Goal: Task Accomplishment & Management: Use online tool/utility

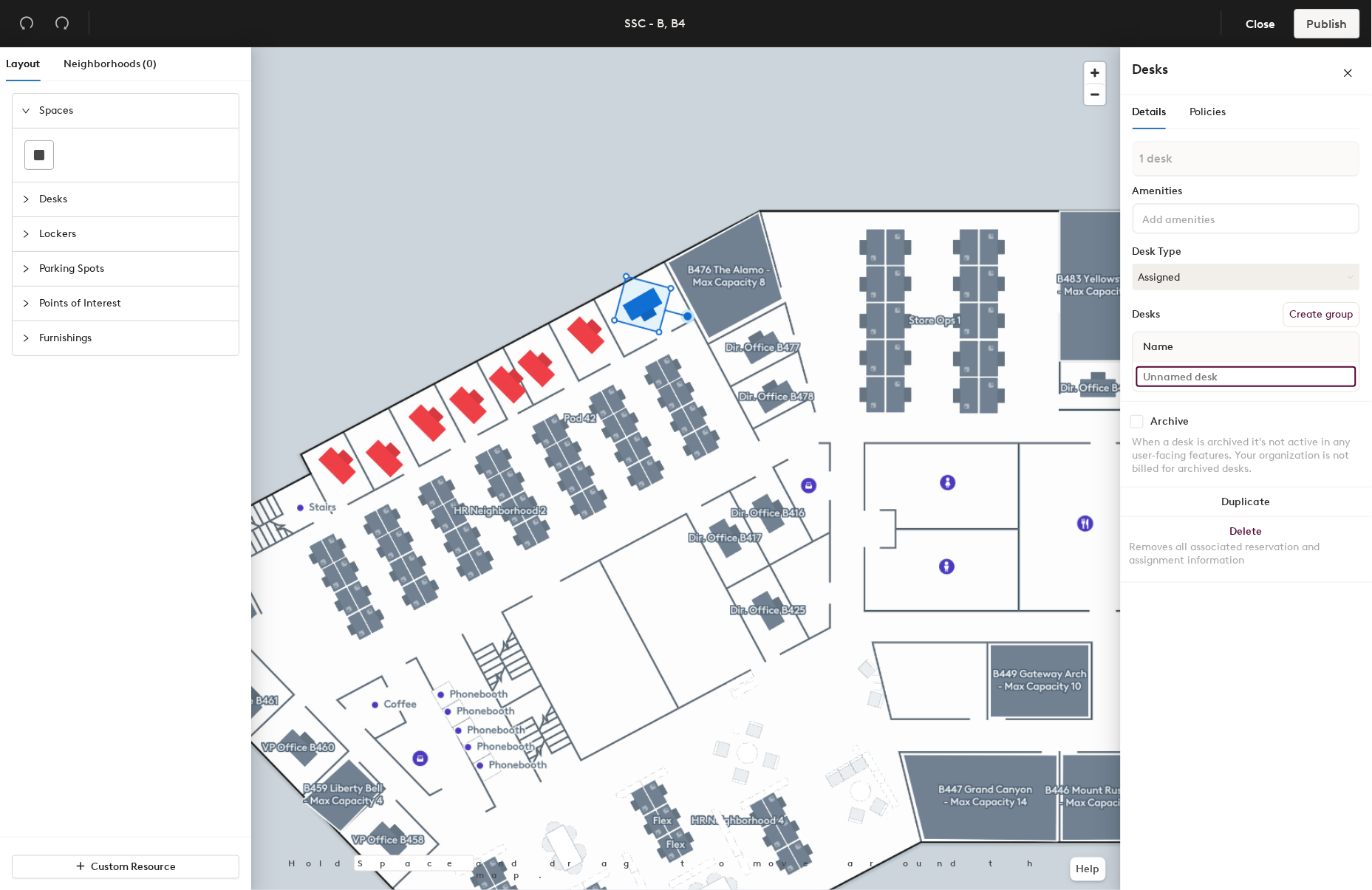
click at [1197, 372] on input at bounding box center [1246, 377] width 220 height 21
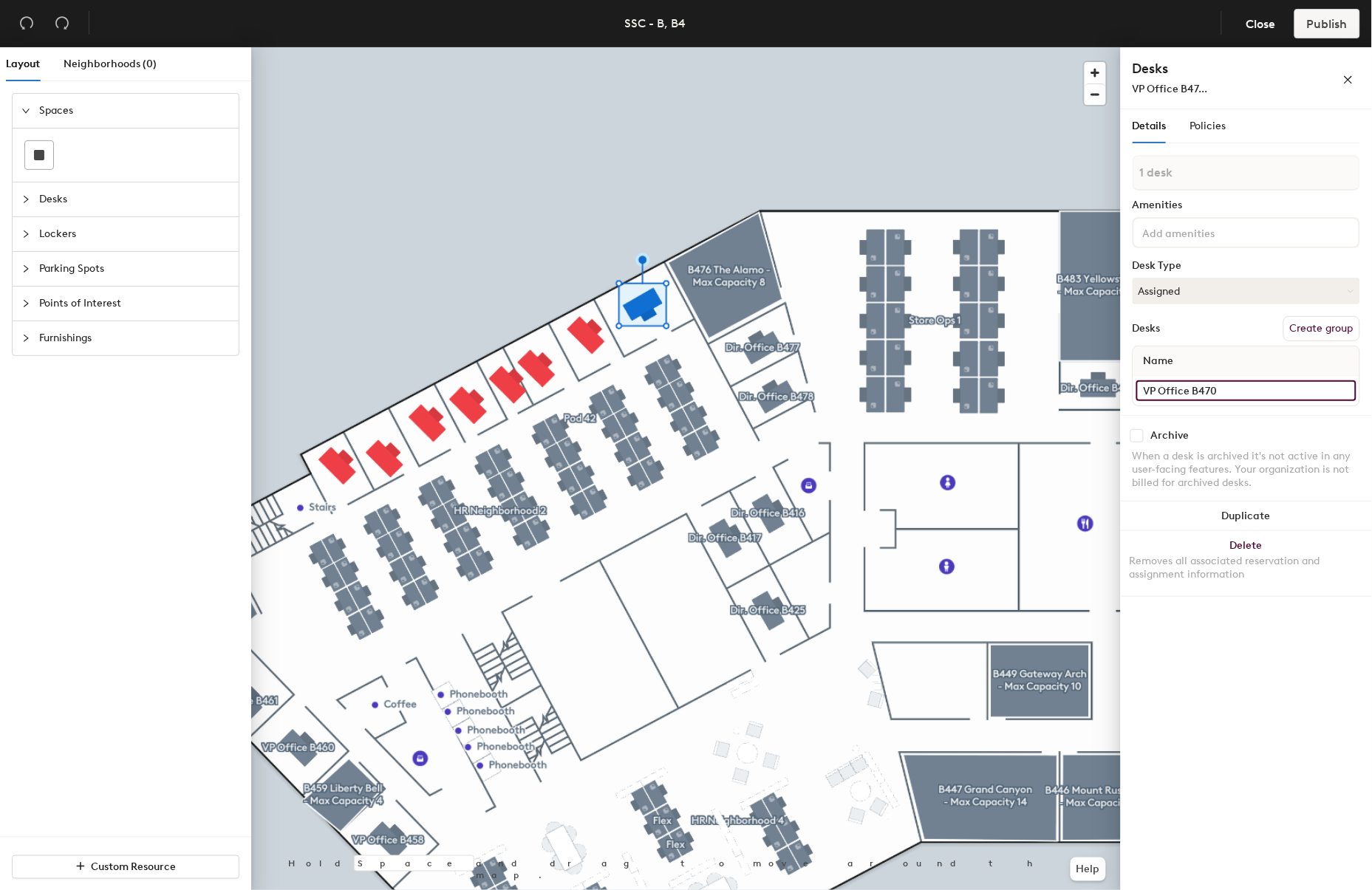
click at [1116, 393] on div "Layout Neighborhoods (0) Spaces Desks Lockers Parking Spots Points of Interest …" at bounding box center [686, 472] width 1372 height 849
type input "VP Office B470"
click at [1323, 320] on button "Create group" at bounding box center [1321, 329] width 77 height 25
click at [1110, 172] on div "Layout Neighborhoods (0) Spaces Desks Lockers Parking Spots Points of Interest …" at bounding box center [686, 472] width 1372 height 849
type input "VP Office B470"
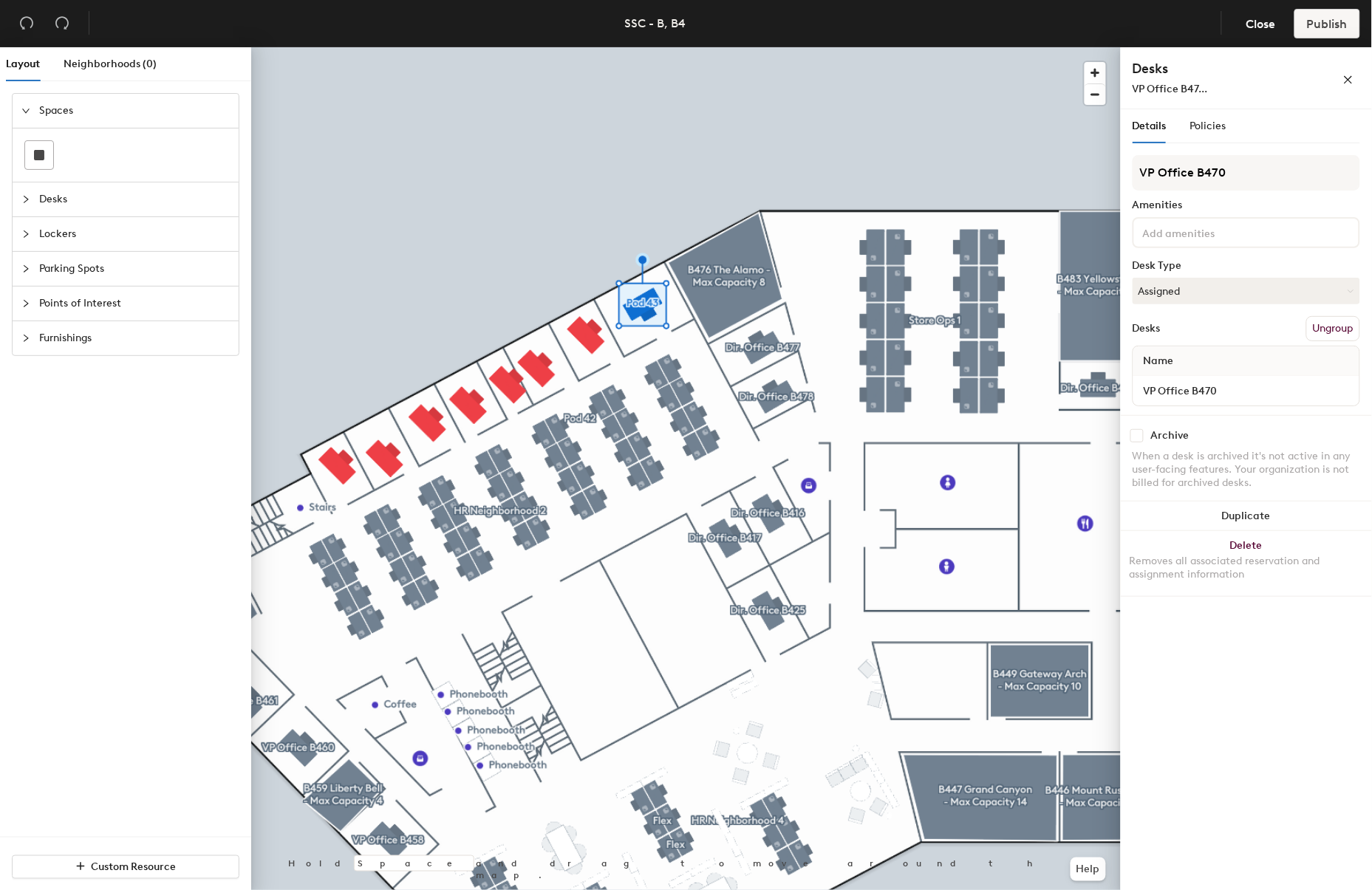
click at [1172, 239] on div at bounding box center [1246, 233] width 228 height 31
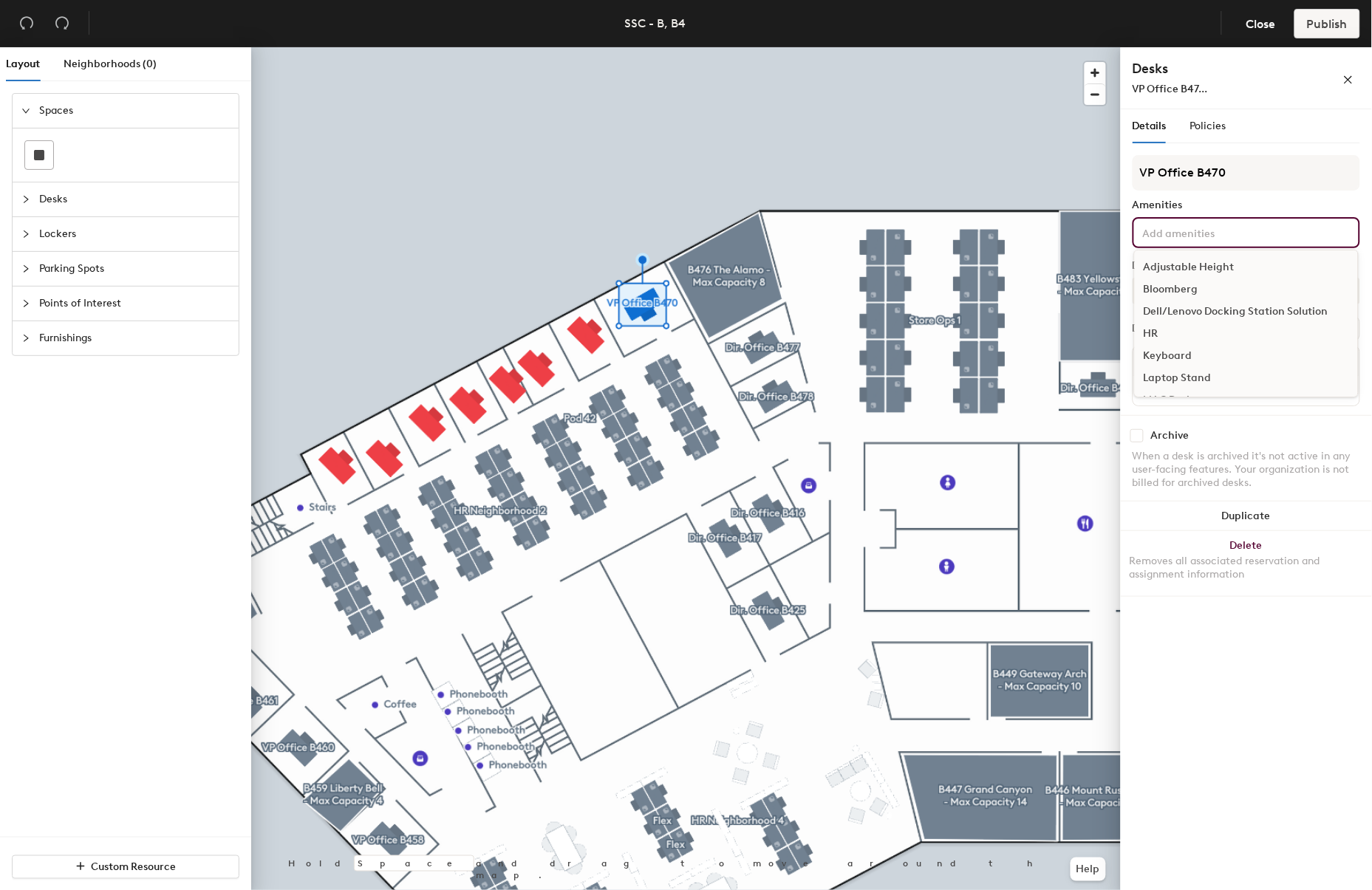
scroll to position [82, 0]
click at [1182, 342] on div "Monitor" at bounding box center [1247, 340] width 223 height 22
click at [1192, 308] on div "Laptop Stand" at bounding box center [1247, 317] width 223 height 22
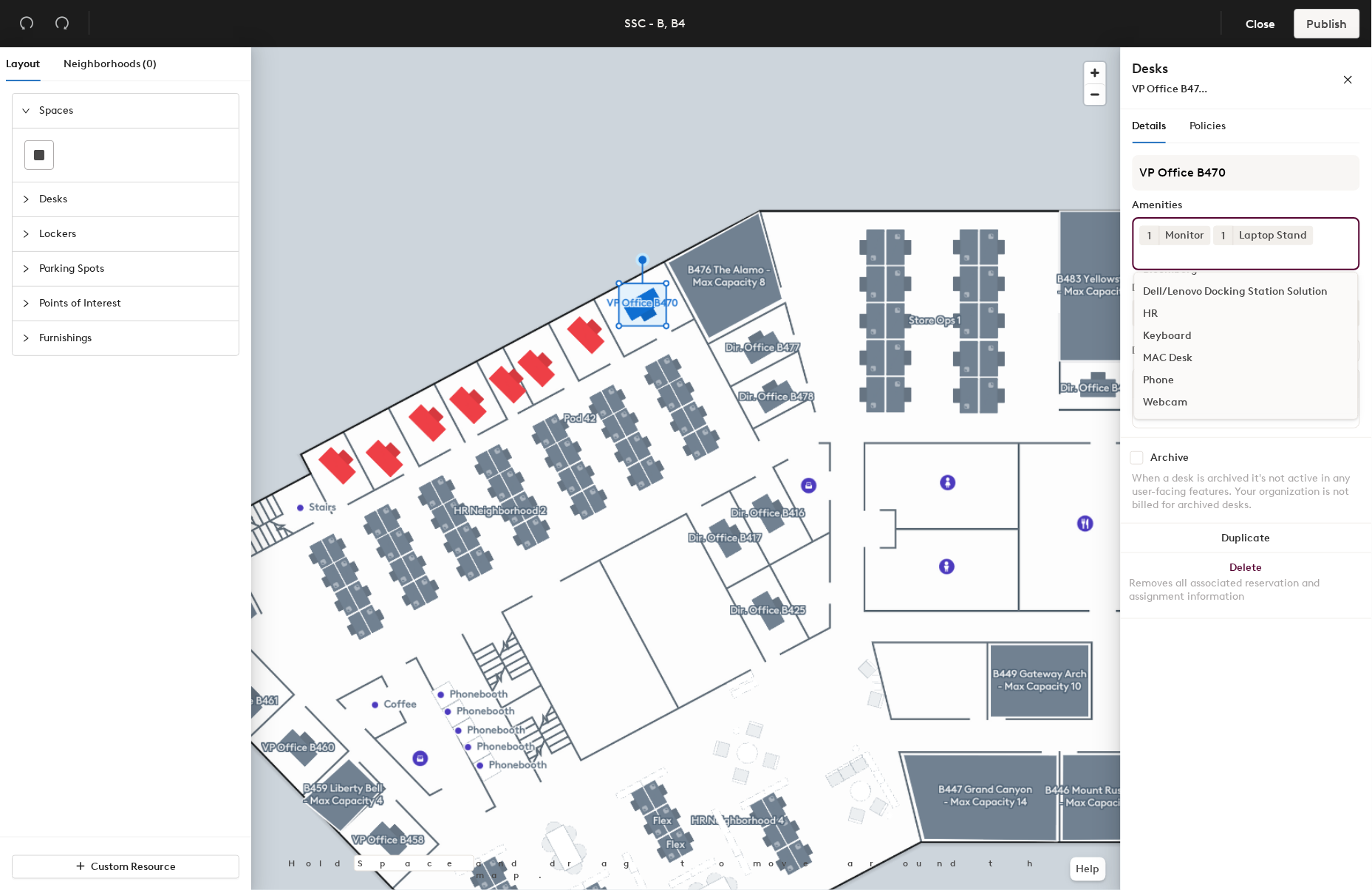
click at [1177, 394] on div "Webcam" at bounding box center [1247, 403] width 223 height 22
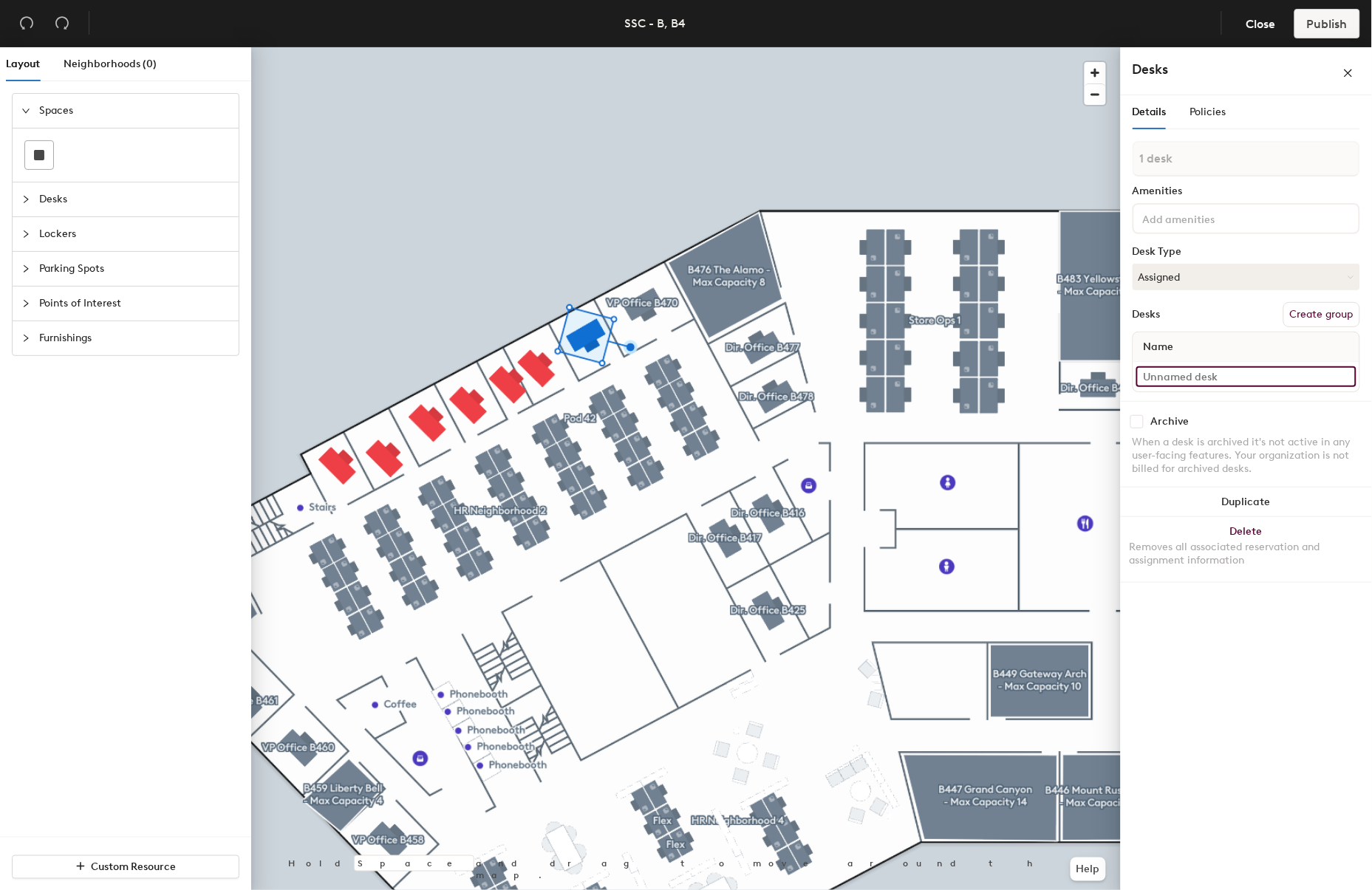
click at [1154, 379] on input at bounding box center [1246, 377] width 220 height 21
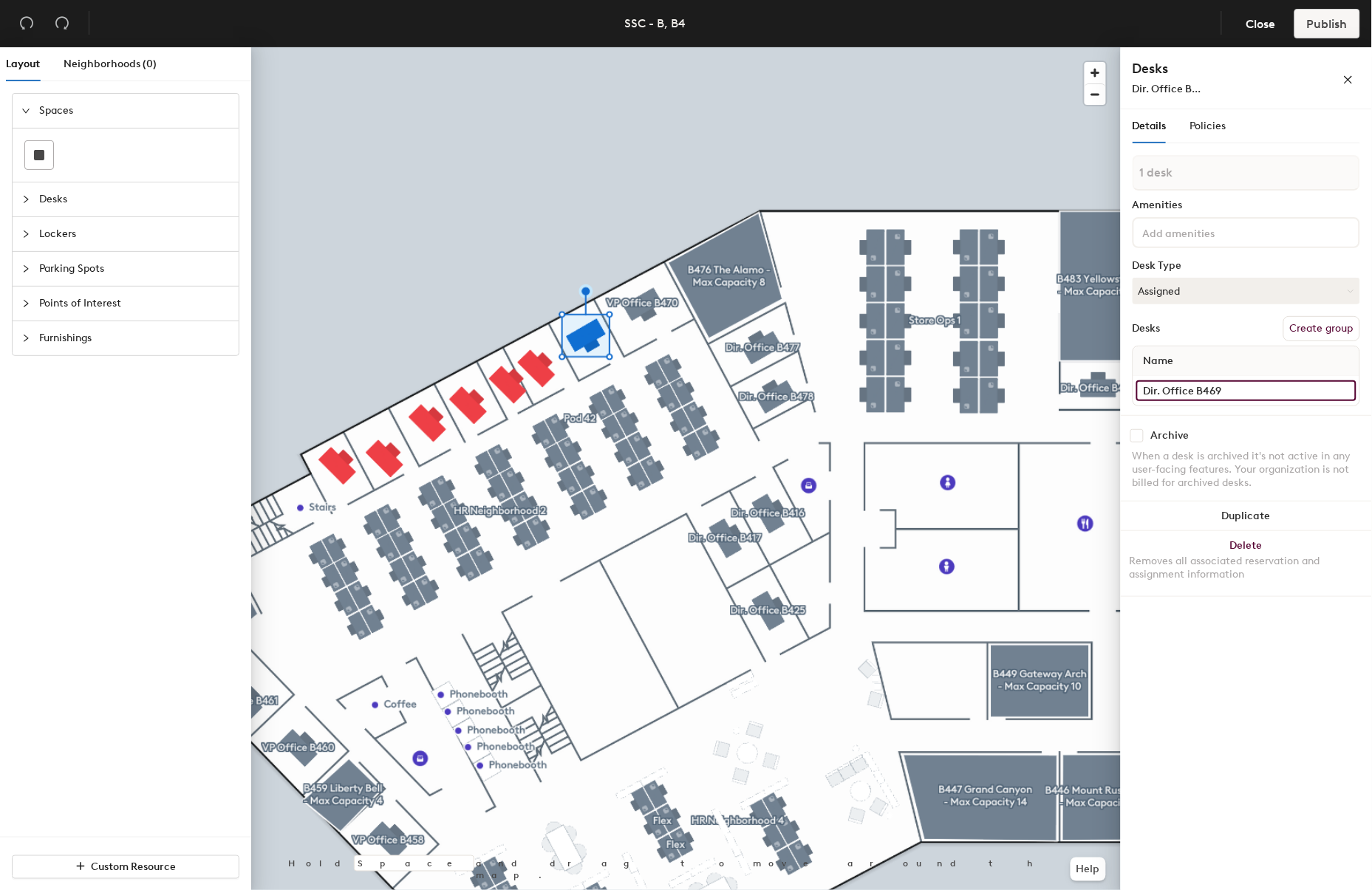
click at [1111, 385] on div "Layout Neighborhoods (0) Spaces Desks Lockers Parking Spots Points of Interest …" at bounding box center [686, 472] width 1372 height 849
type input "Dir. Office B469"
click at [1303, 321] on button "Create group" at bounding box center [1321, 329] width 77 height 25
click at [1024, 190] on div "Layout Neighborhoods (0) Spaces Desks Lockers Parking Spots Points of Interest …" at bounding box center [686, 472] width 1372 height 849
type input "Dir. Office B469"
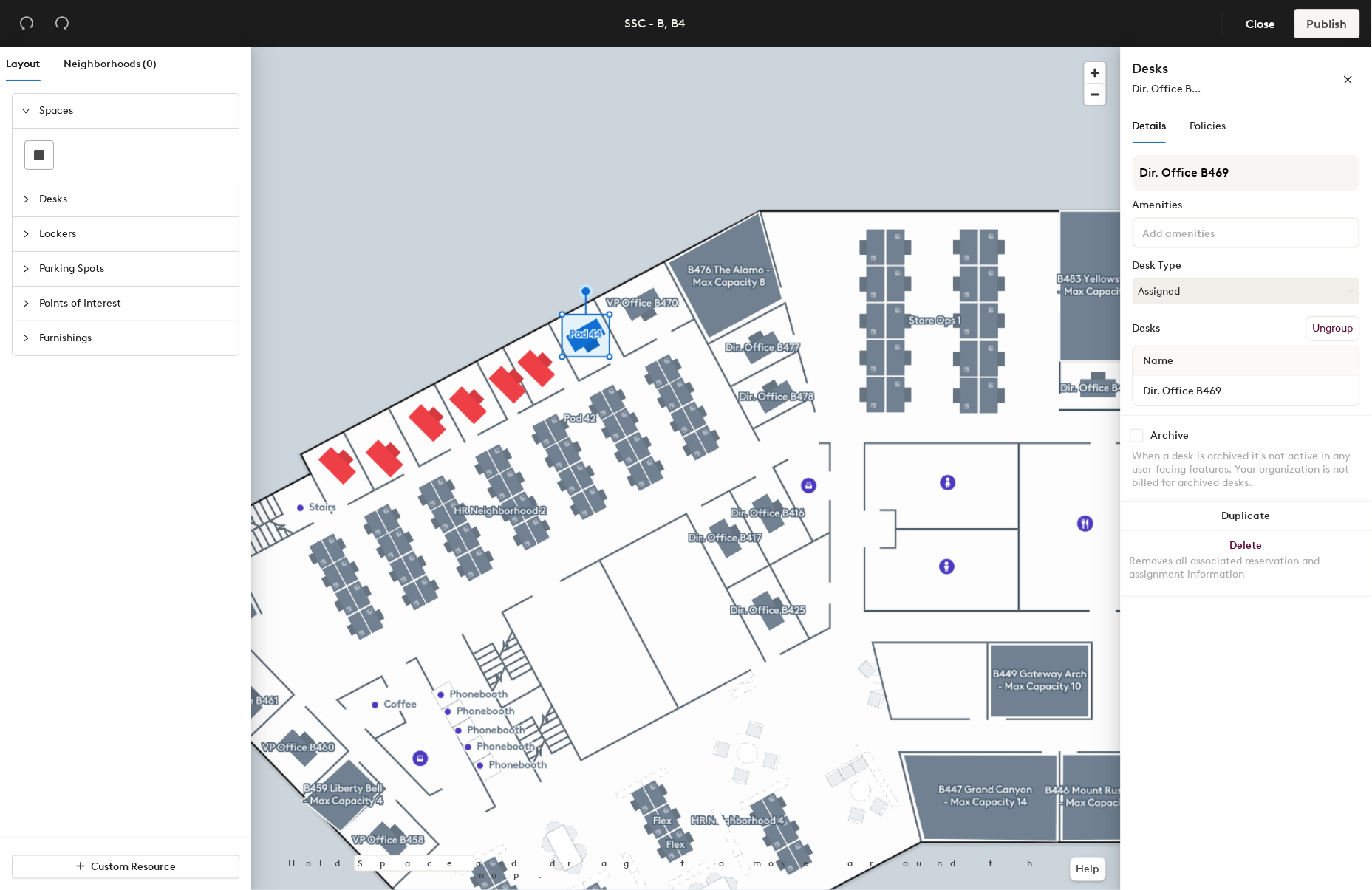
click at [1205, 233] on input at bounding box center [1206, 232] width 133 height 18
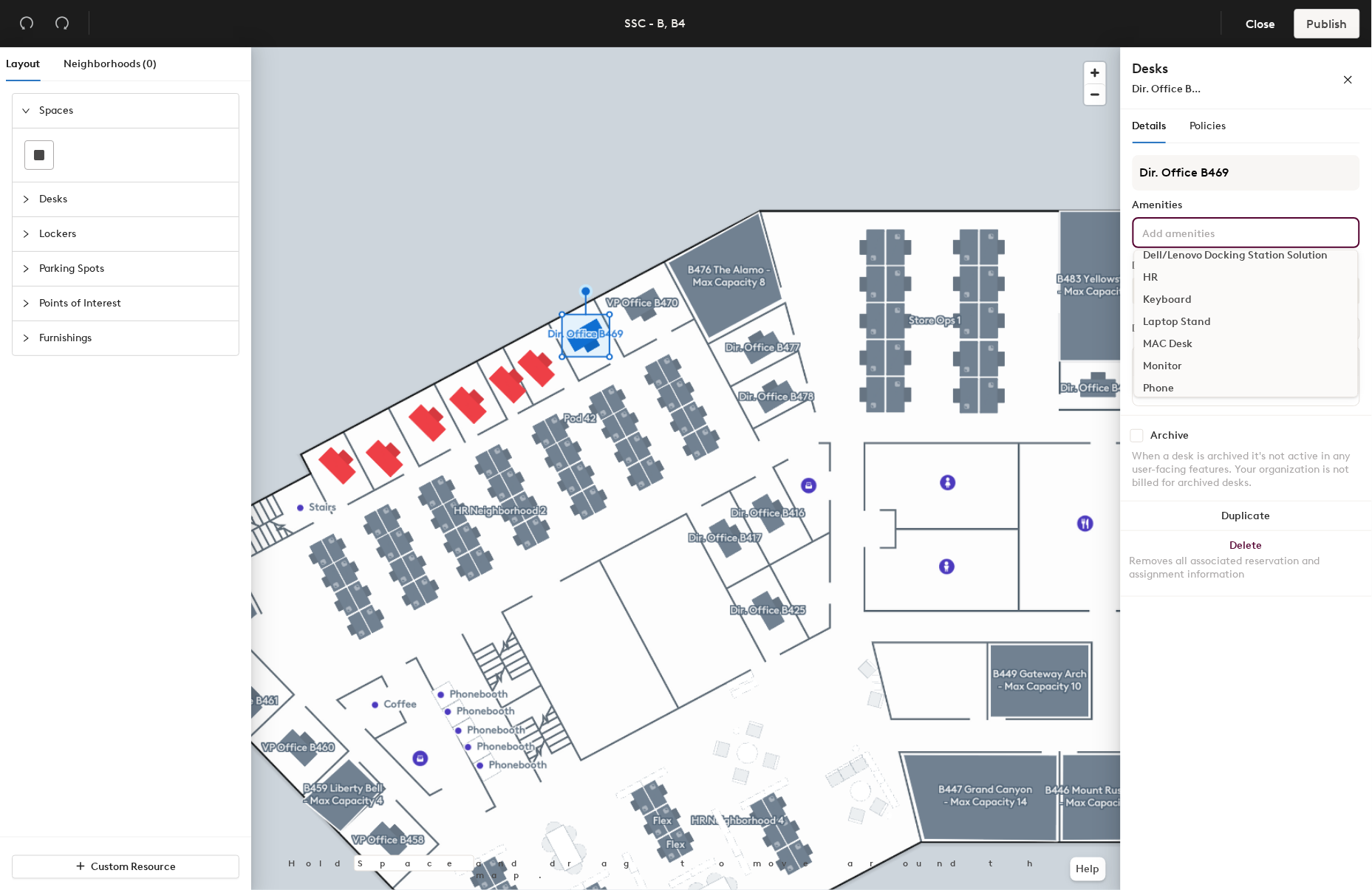
scroll to position [82, 0]
click at [1178, 336] on div "Monitor" at bounding box center [1247, 340] width 223 height 22
click at [1173, 378] on div "Webcam" at bounding box center [1247, 383] width 223 height 22
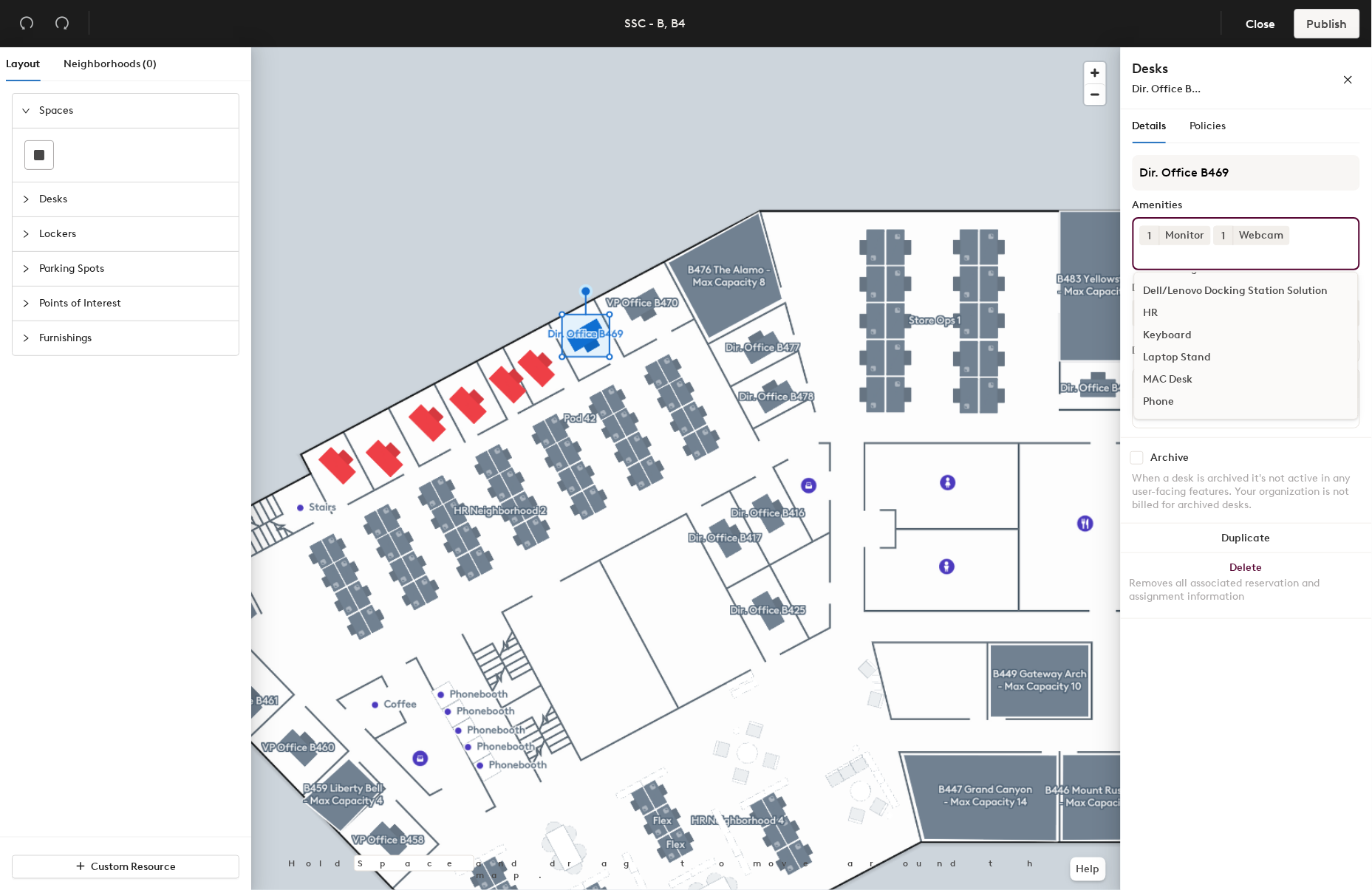
scroll to position [42, 0]
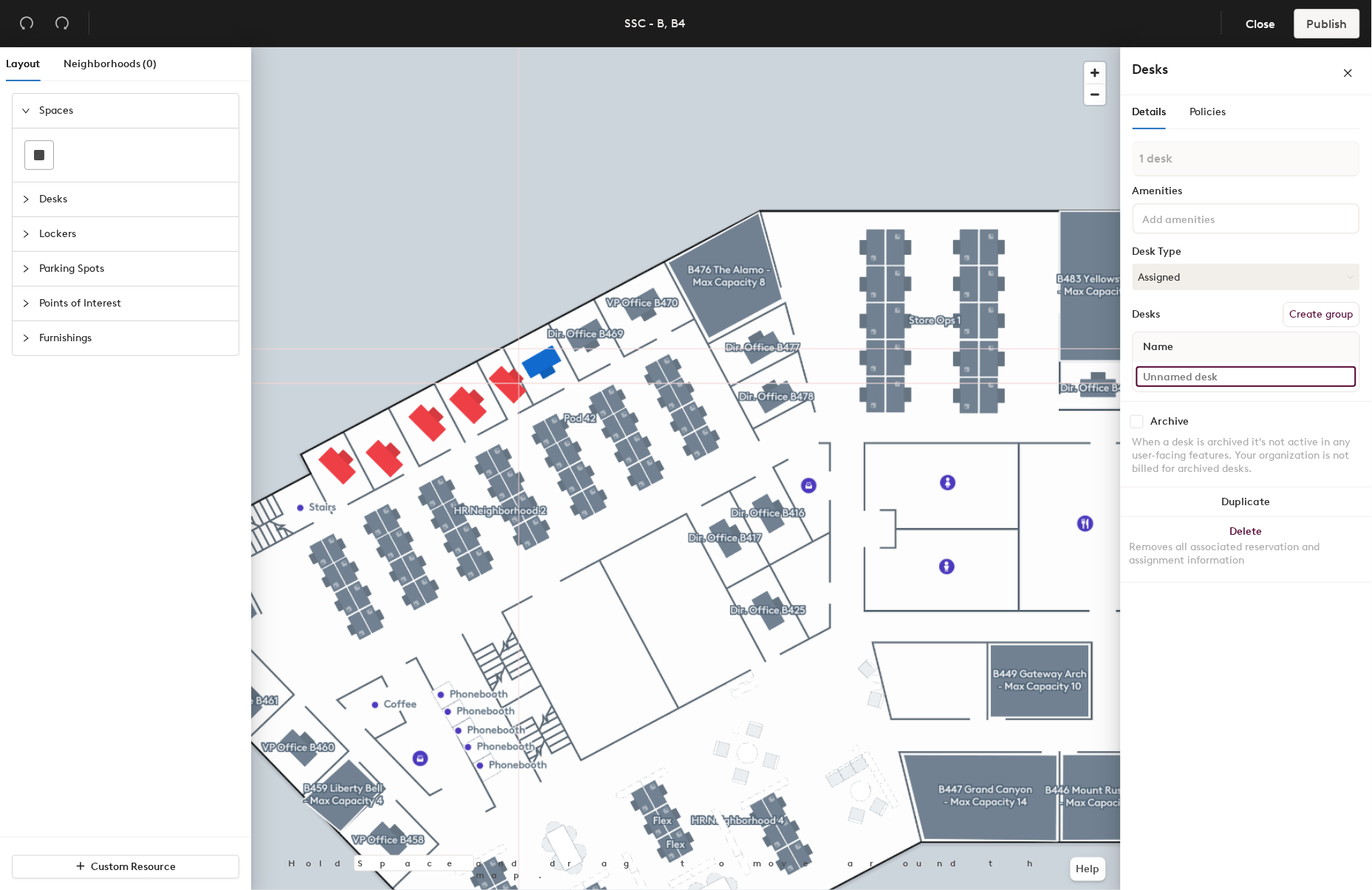
click at [1174, 370] on input at bounding box center [1246, 377] width 220 height 21
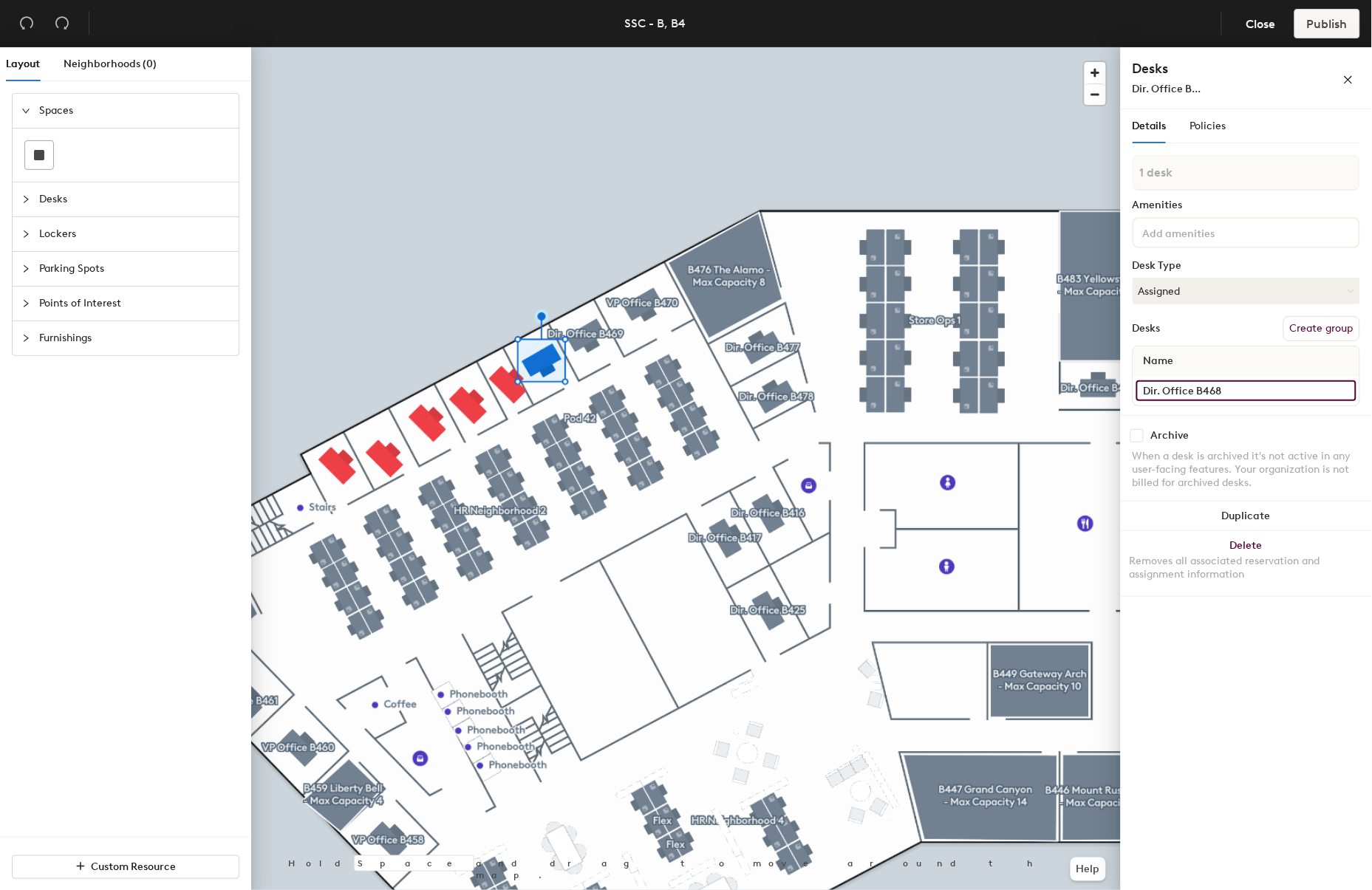
click at [1116, 382] on div "Layout Neighborhoods (0) Spaces Desks Lockers Parking Spots Points of Interest …" at bounding box center [686, 472] width 1372 height 849
type input "Dir. Office B468"
click at [1290, 321] on button "Create group" at bounding box center [1321, 329] width 77 height 25
drag, startPoint x: 1208, startPoint y: 178, endPoint x: 1124, endPoint y: 172, distance: 84.2
click at [1124, 172] on div "Details Policies Pod 45 Amenities Desk Type Assigned Desks Ungroup Name Dir. Of…" at bounding box center [1246, 503] width 251 height 787
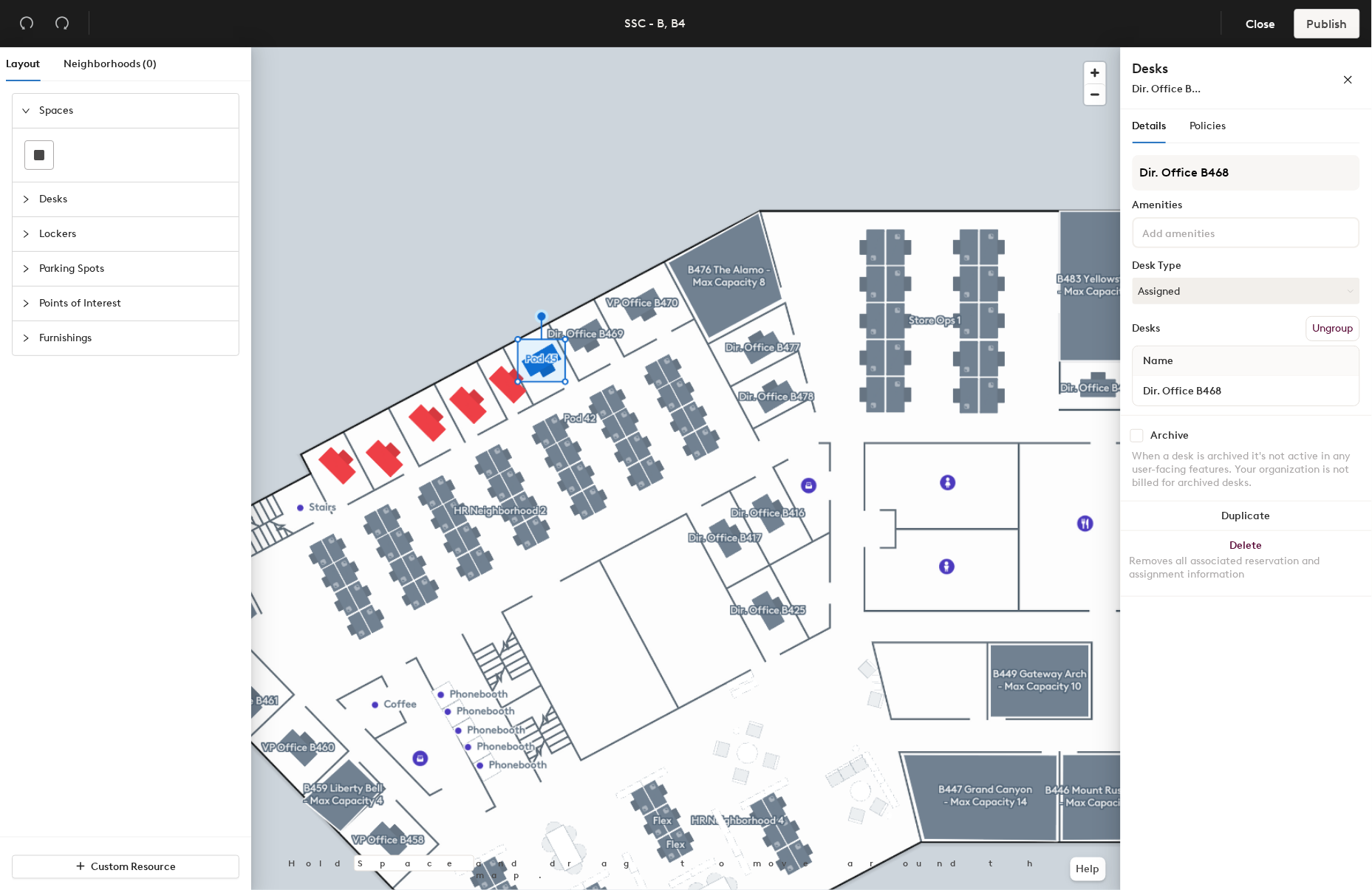
type input "Dir. Office B468"
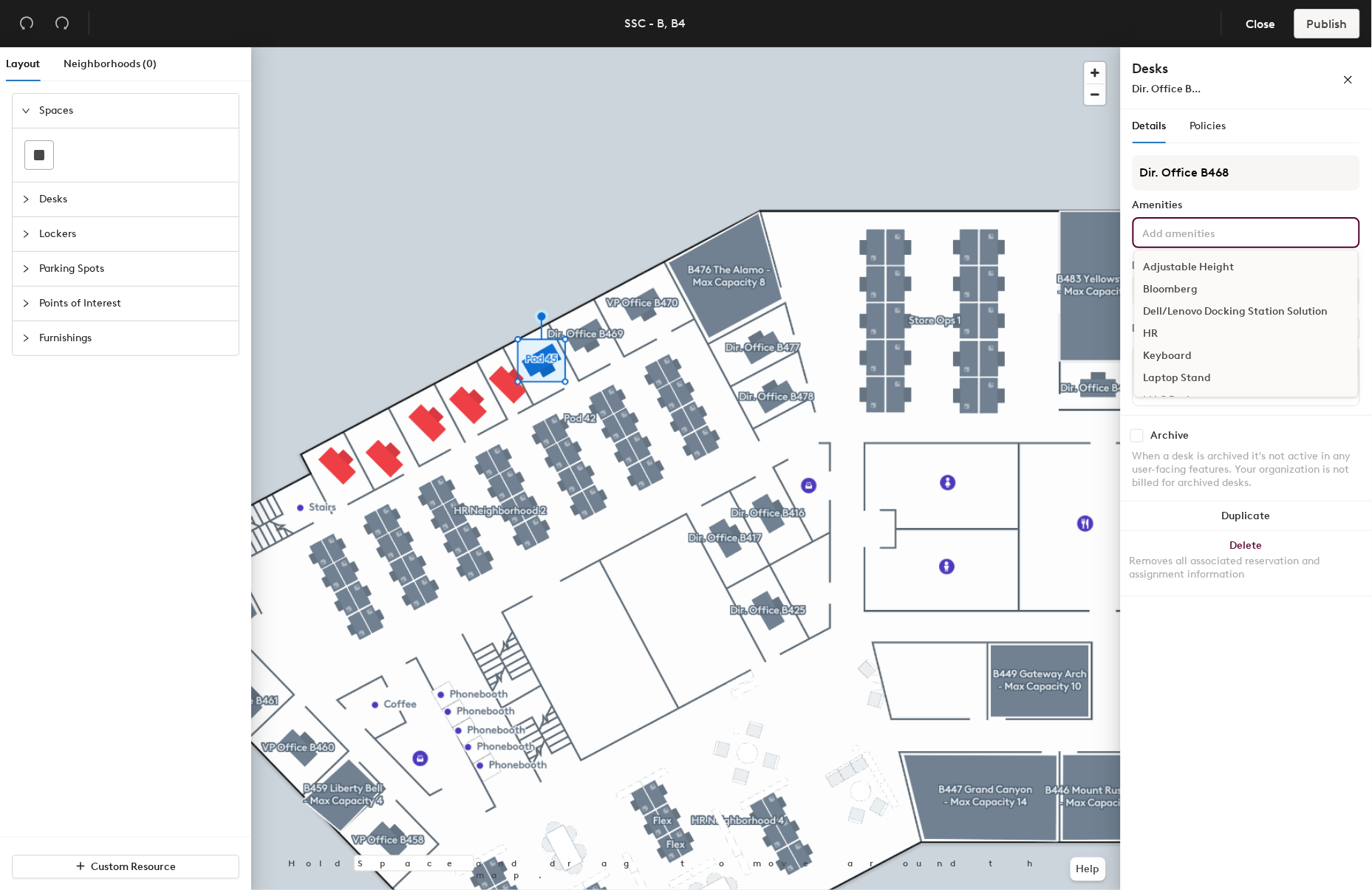
click at [1160, 234] on input at bounding box center [1206, 232] width 133 height 18
click at [1185, 336] on div "Monitor" at bounding box center [1247, 340] width 223 height 22
click at [1170, 379] on div "Webcam" at bounding box center [1247, 383] width 223 height 22
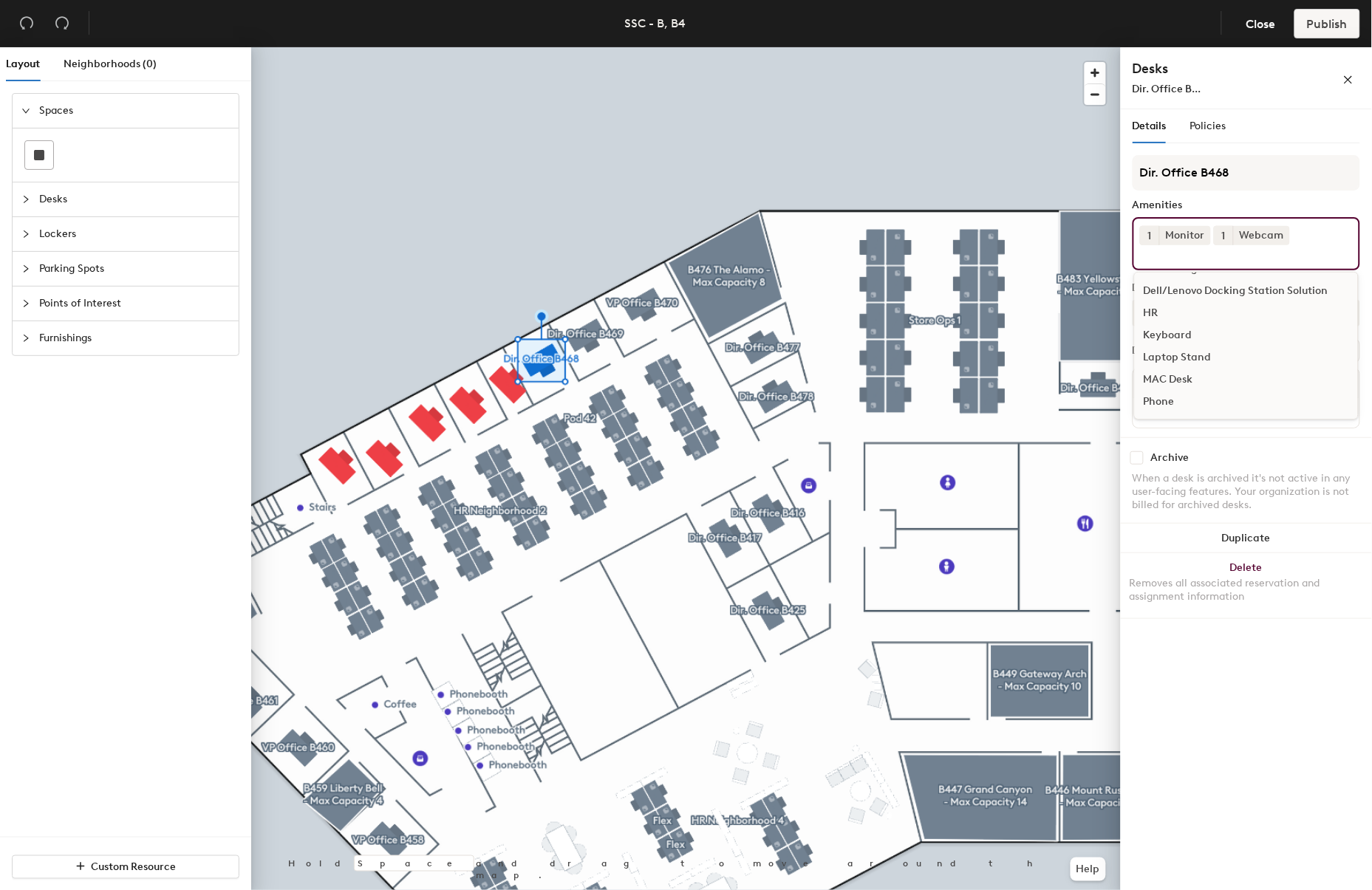
scroll to position [42, 0]
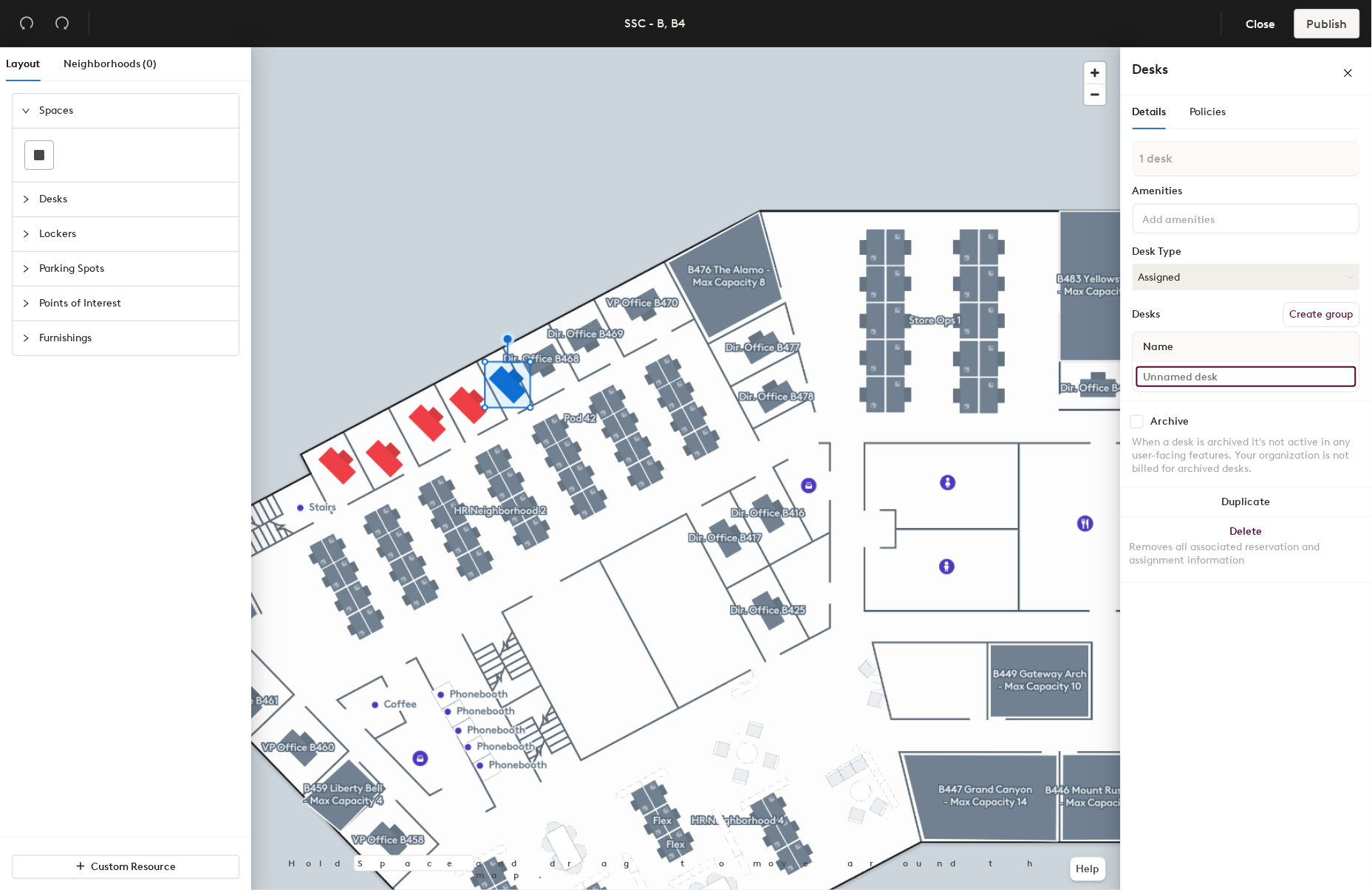
click at [1160, 372] on input at bounding box center [1246, 377] width 220 height 21
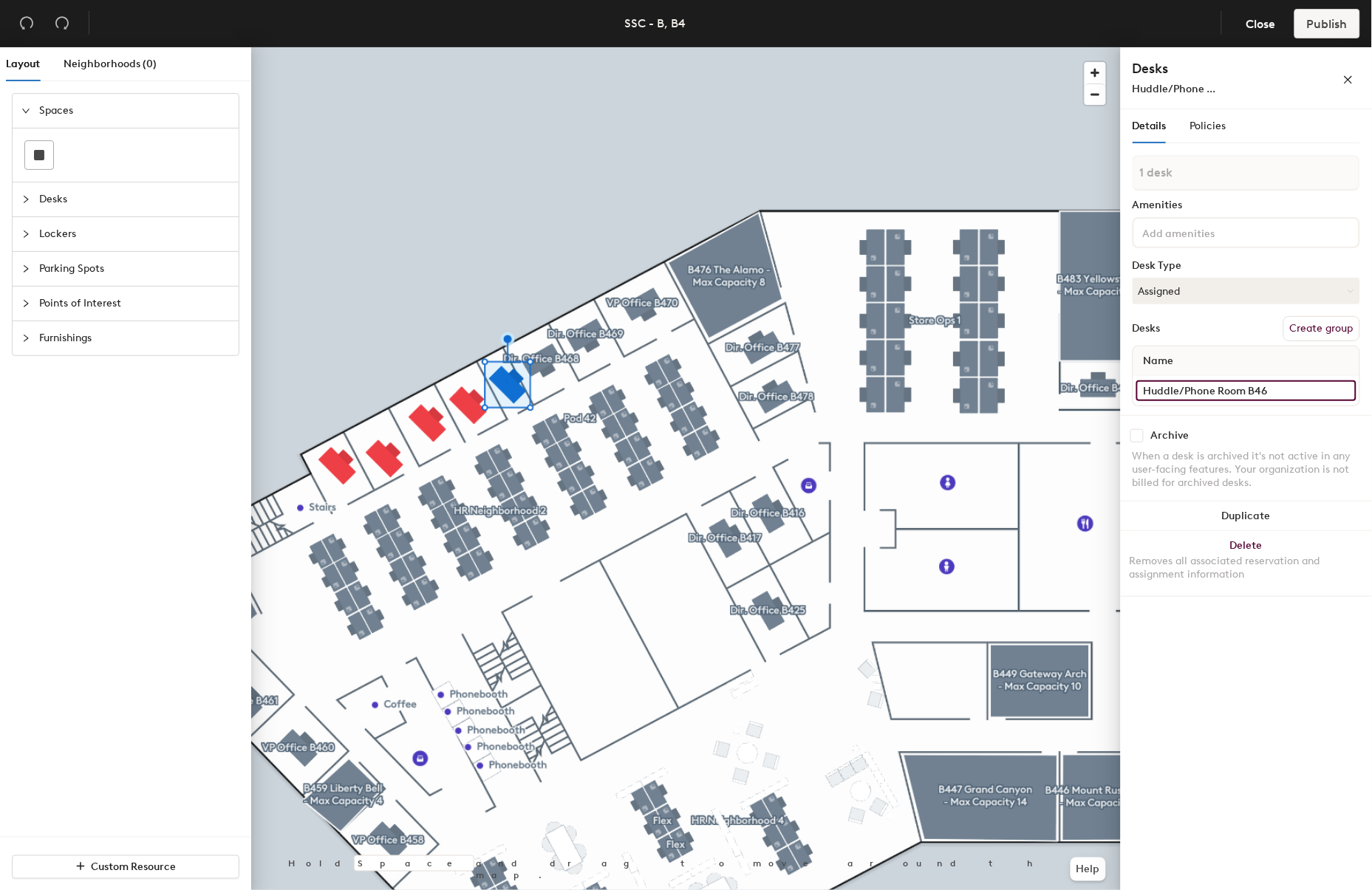
type input "Huddle/Phone Room B467"
click at [1040, 366] on div "Layout Neighborhoods (0) Spaces Desks Lockers Parking Spots Points of Interest …" at bounding box center [686, 472] width 1372 height 849
click at [1313, 326] on button "Create group" at bounding box center [1321, 329] width 77 height 25
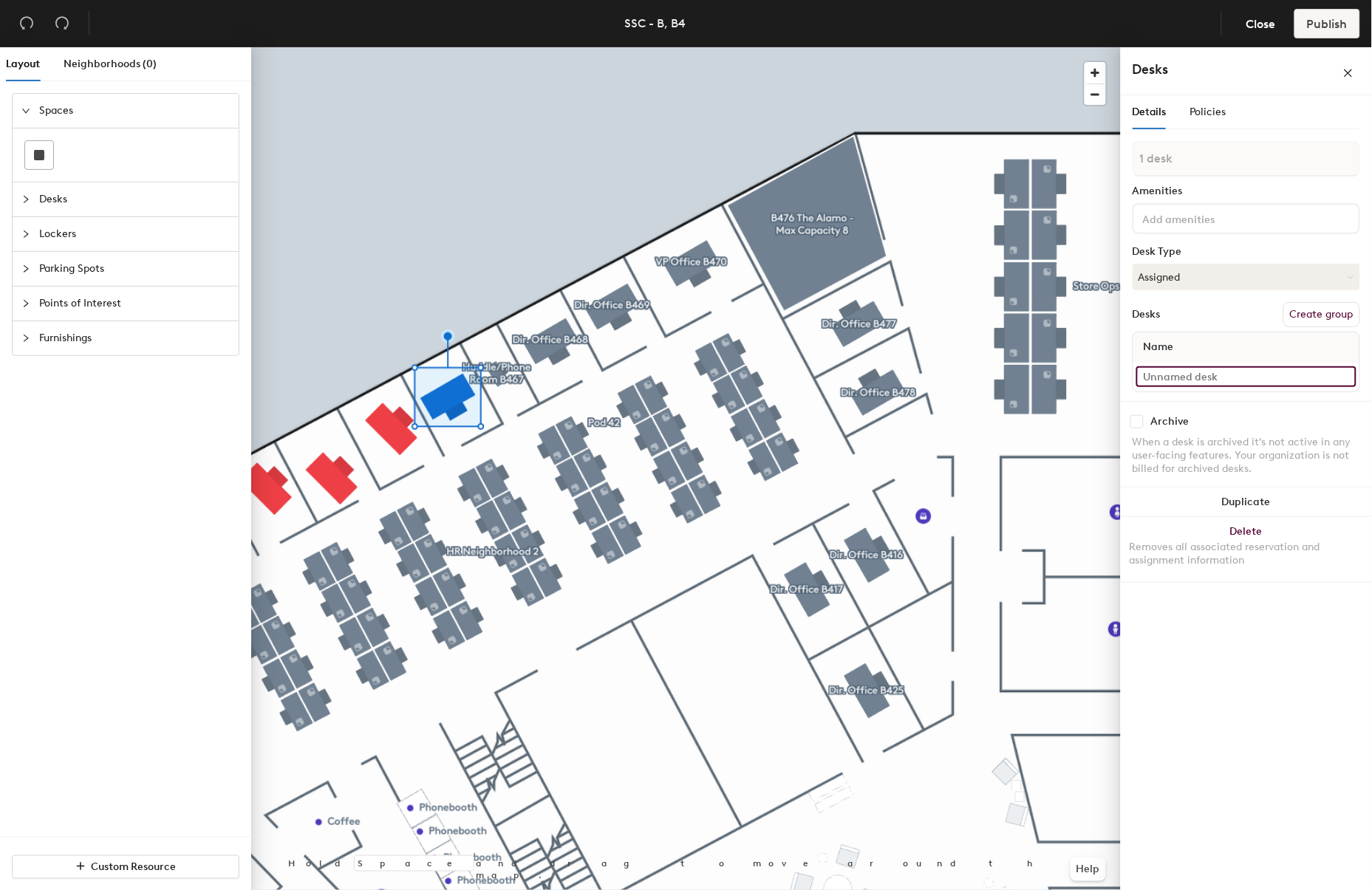
click at [1162, 379] on input at bounding box center [1246, 377] width 220 height 21
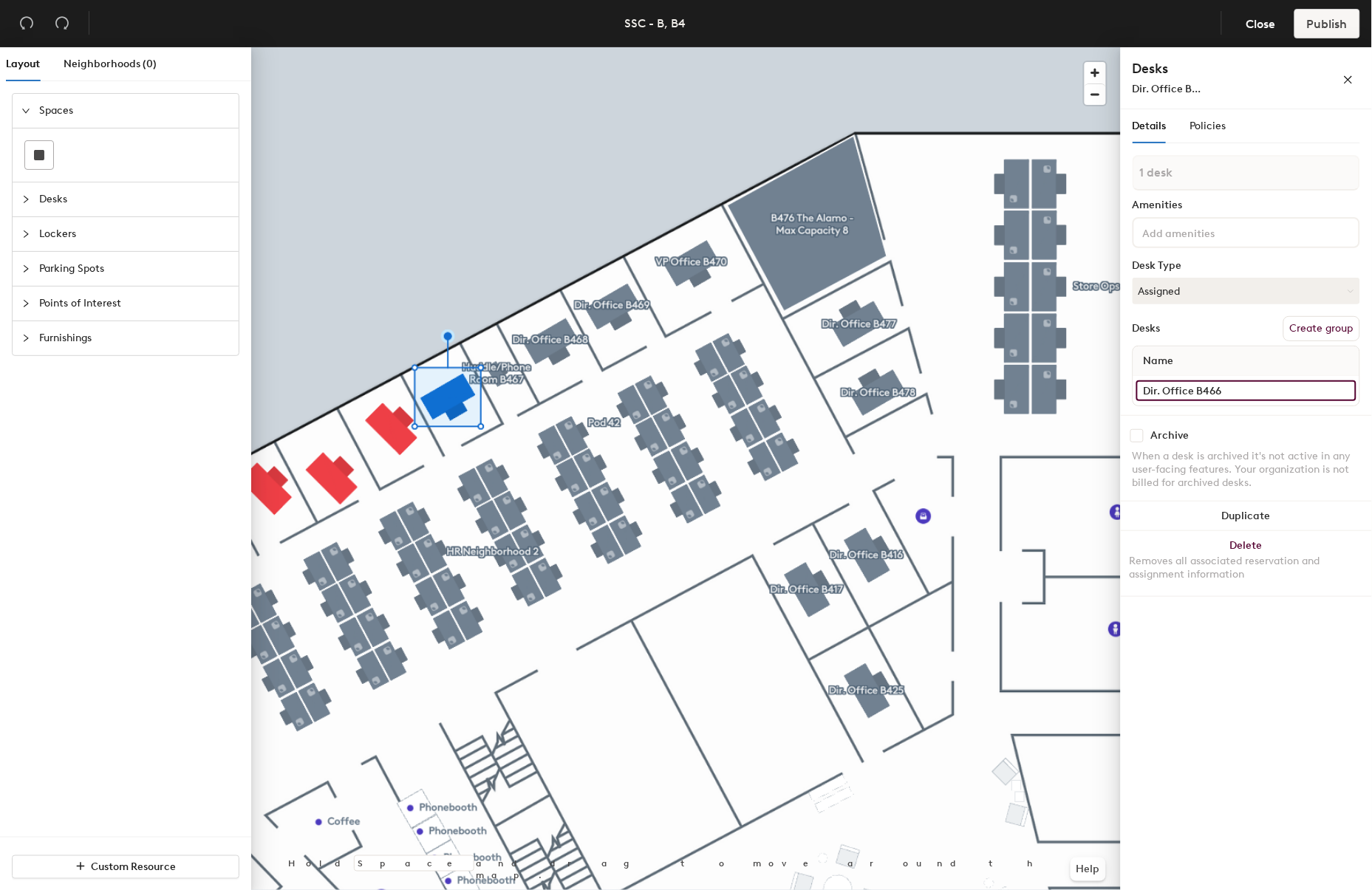
click at [1097, 385] on div "Layout Neighborhoods (0) Spaces Desks Lockers Parking Spots Points of Interest …" at bounding box center [686, 472] width 1372 height 849
type input "Dir. Office B466"
click at [1299, 326] on button "Create group" at bounding box center [1321, 329] width 77 height 25
click at [1103, 169] on div "Layout Neighborhoods (0) Spaces Desks Lockers Parking Spots Points of Interest …" at bounding box center [686, 472] width 1372 height 849
type input "Dir. Office B466"
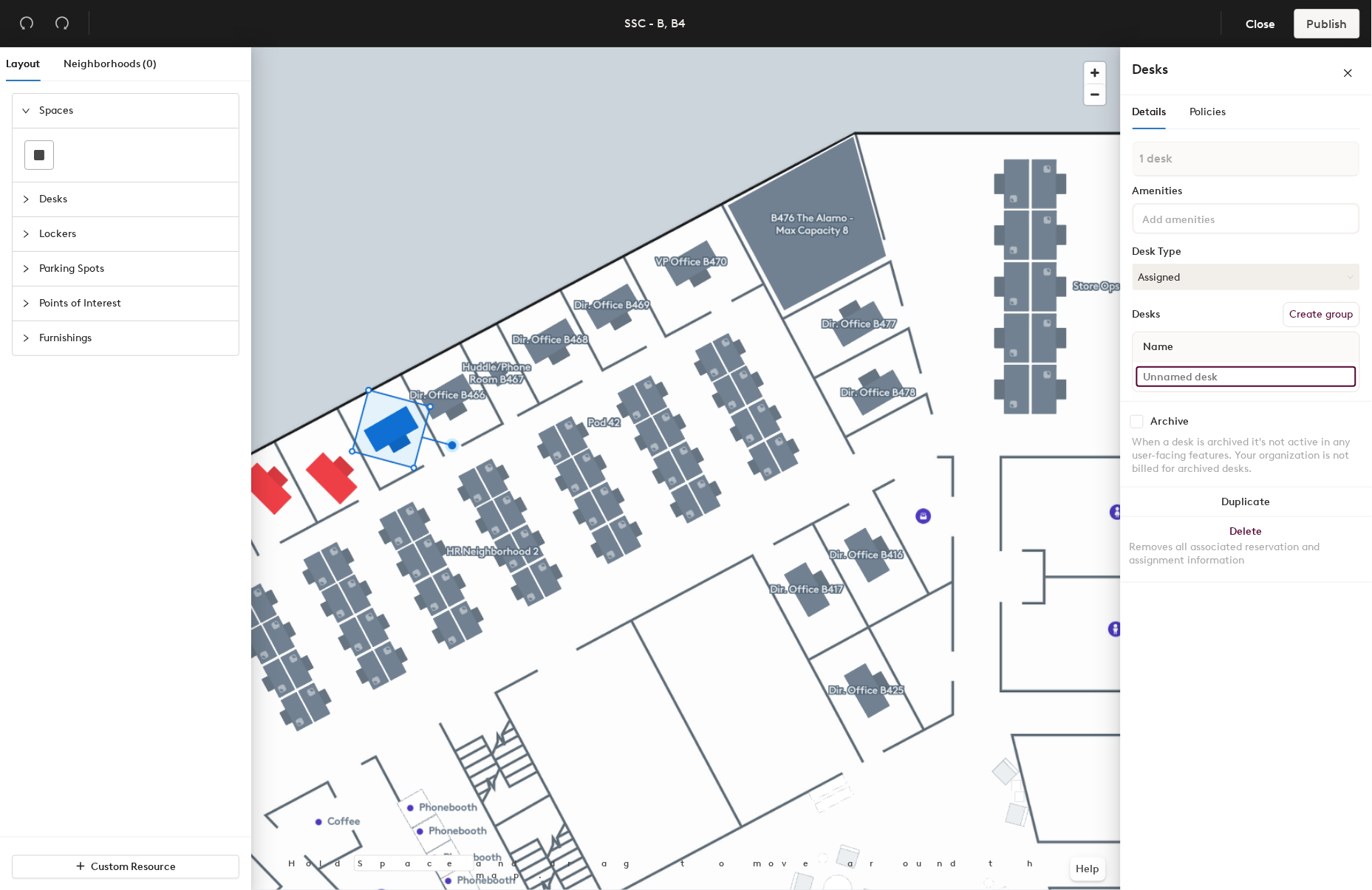
click at [1163, 367] on input at bounding box center [1246, 377] width 220 height 21
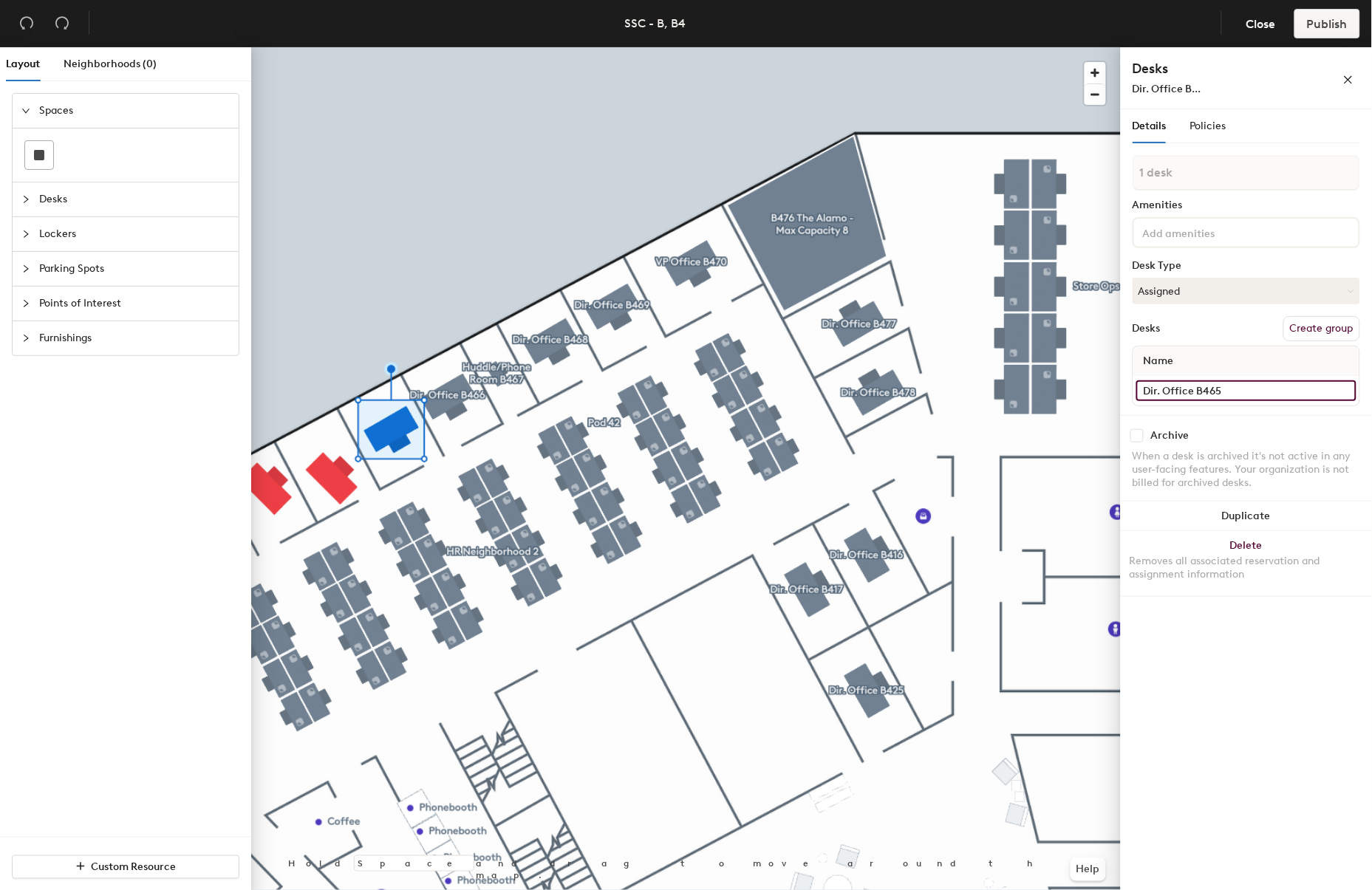
click at [1107, 388] on div "Layout Neighborhoods (0) Spaces Desks Lockers Parking Spots Points of Interest …" at bounding box center [686, 472] width 1372 height 849
type input "Dir. Office B465"
click at [1213, 237] on input at bounding box center [1206, 232] width 133 height 18
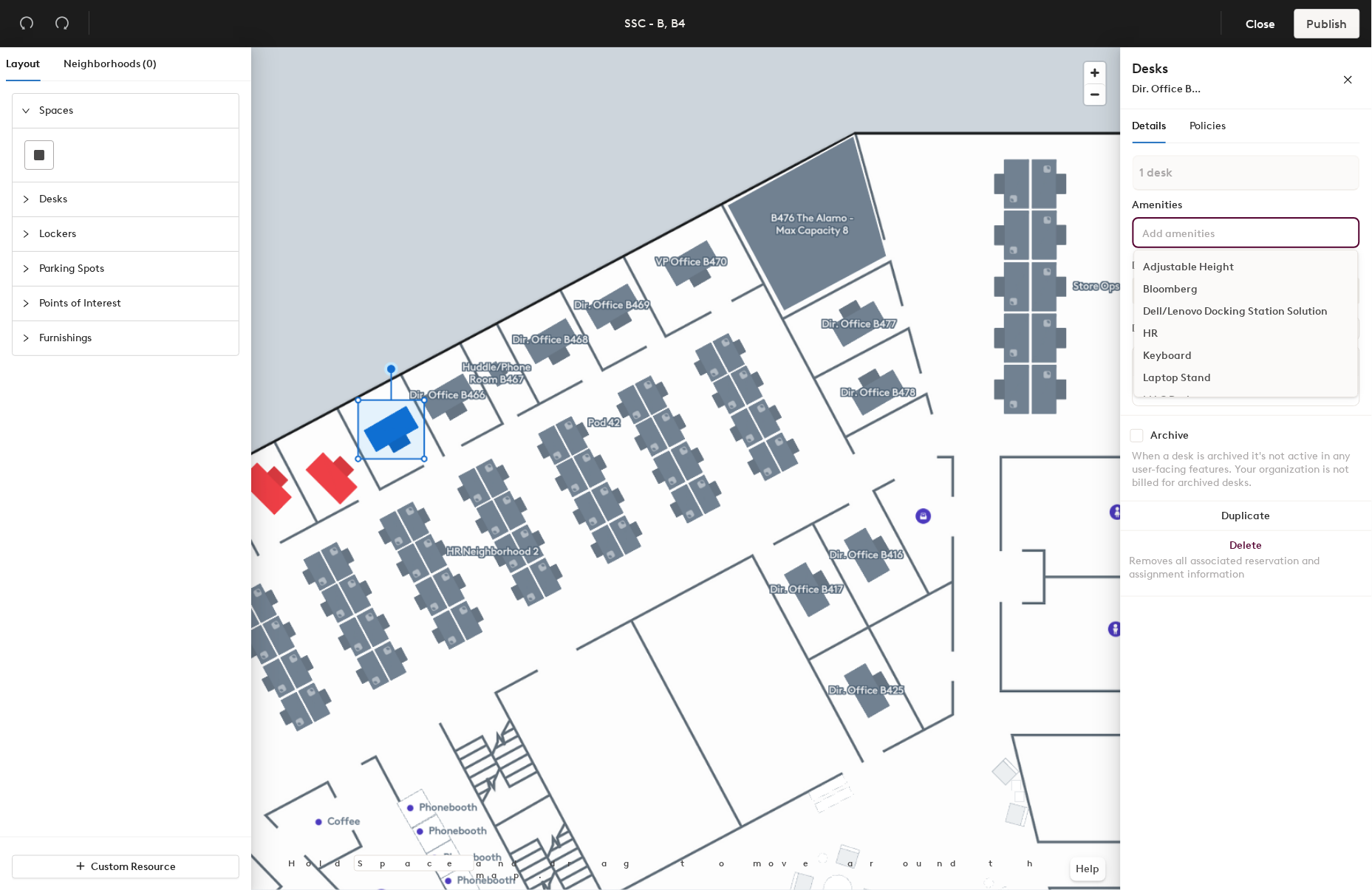
click at [1213, 237] on input at bounding box center [1206, 232] width 133 height 18
click at [1169, 335] on div "Monitor" at bounding box center [1247, 336] width 223 height 22
click at [1172, 379] on div "Webcam" at bounding box center [1247, 383] width 223 height 22
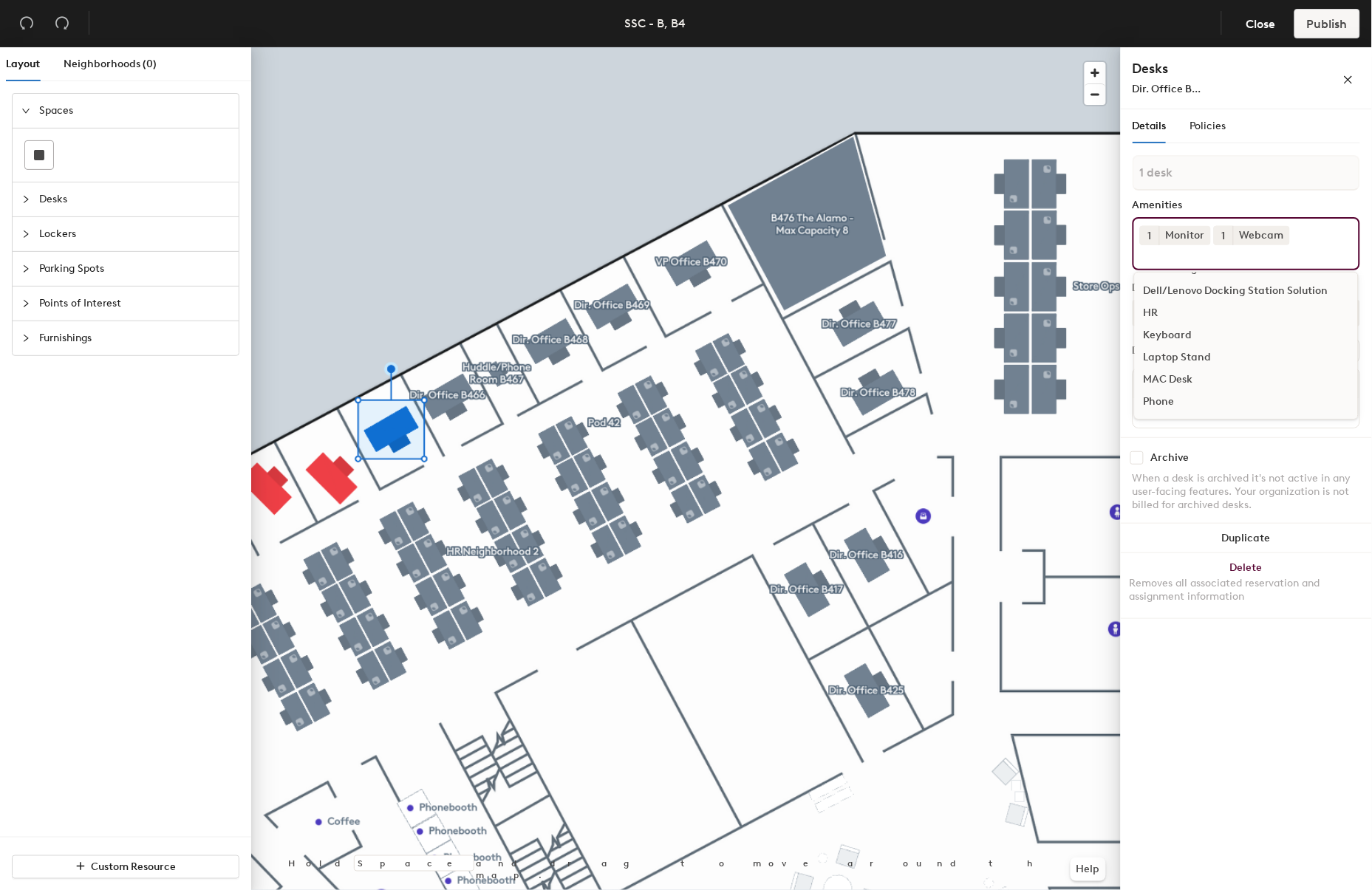
scroll to position [42, 0]
click at [1318, 199] on div "Amenities" at bounding box center [1246, 205] width 228 height 11
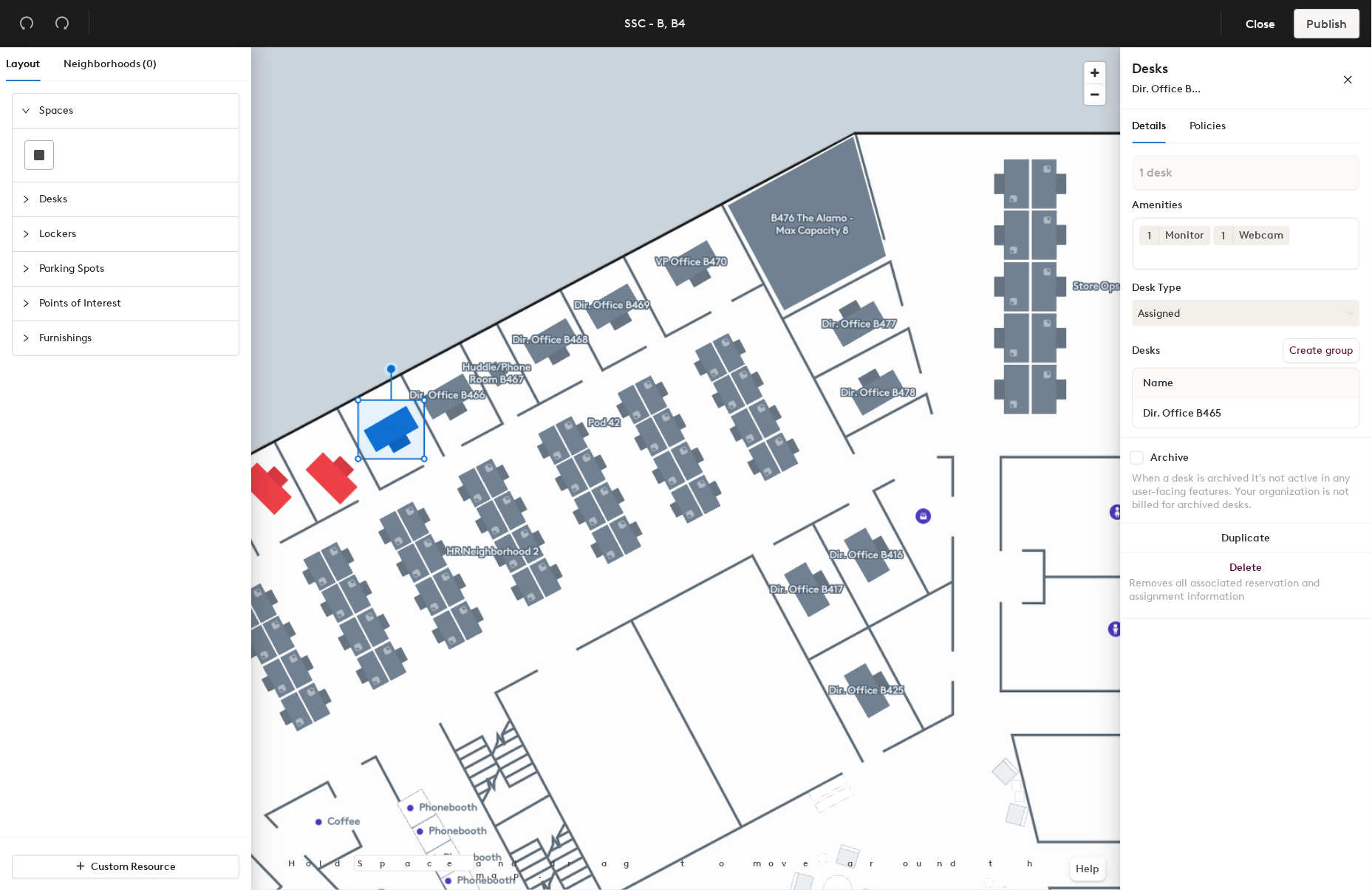
click at [1317, 358] on button "Create group" at bounding box center [1321, 351] width 77 height 25
click at [1095, 163] on div "Layout Neighborhoods (0) Spaces Desks Lockers Parking Spots Points of Interest …" at bounding box center [686, 472] width 1372 height 849
type input "Dir. Office B465"
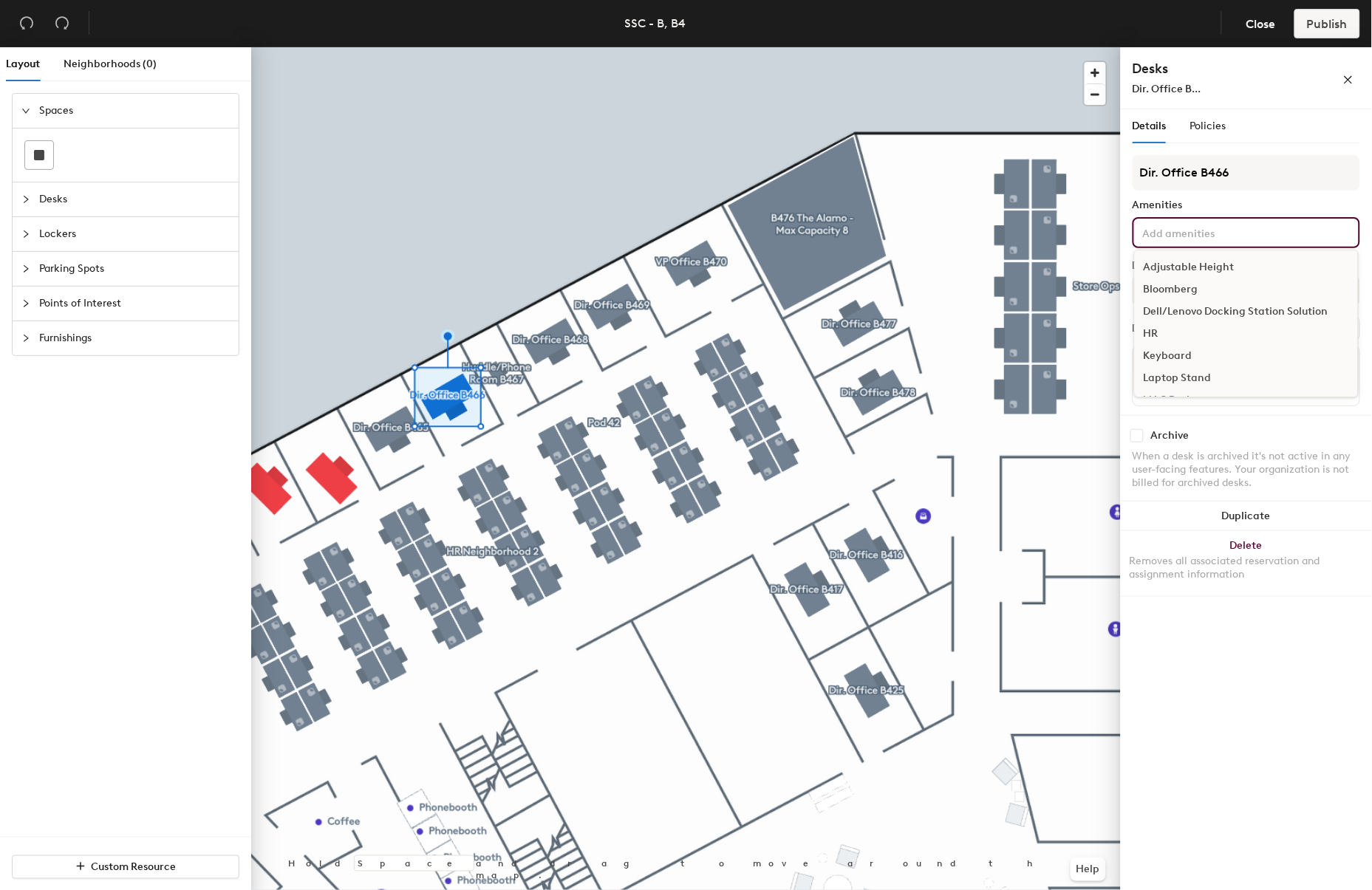
click at [1199, 230] on input at bounding box center [1206, 232] width 133 height 18
click at [1173, 338] on div "Monitor" at bounding box center [1247, 336] width 223 height 22
click at [1168, 379] on div "Webcam" at bounding box center [1247, 383] width 223 height 22
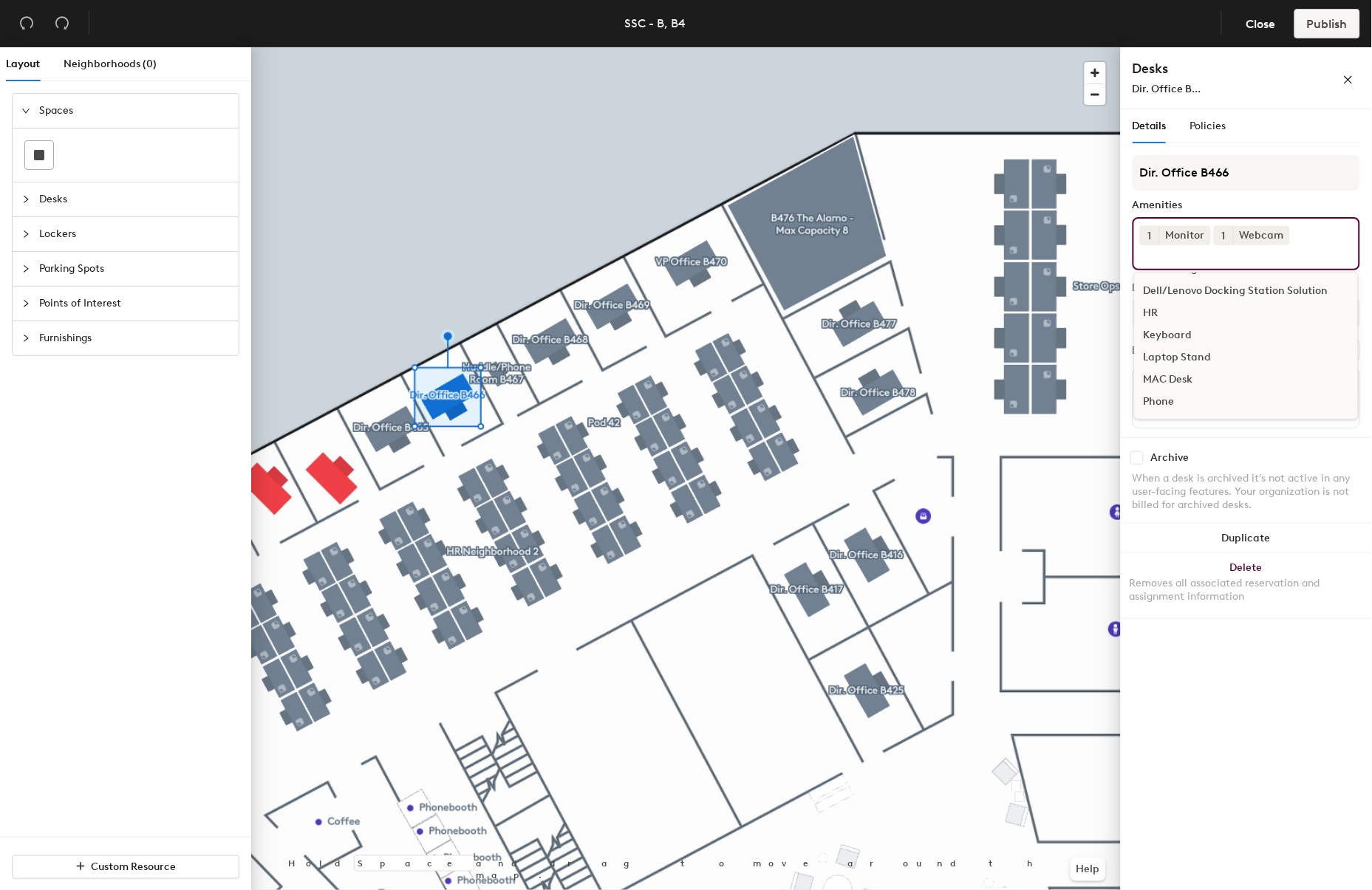
scroll to position [42, 0]
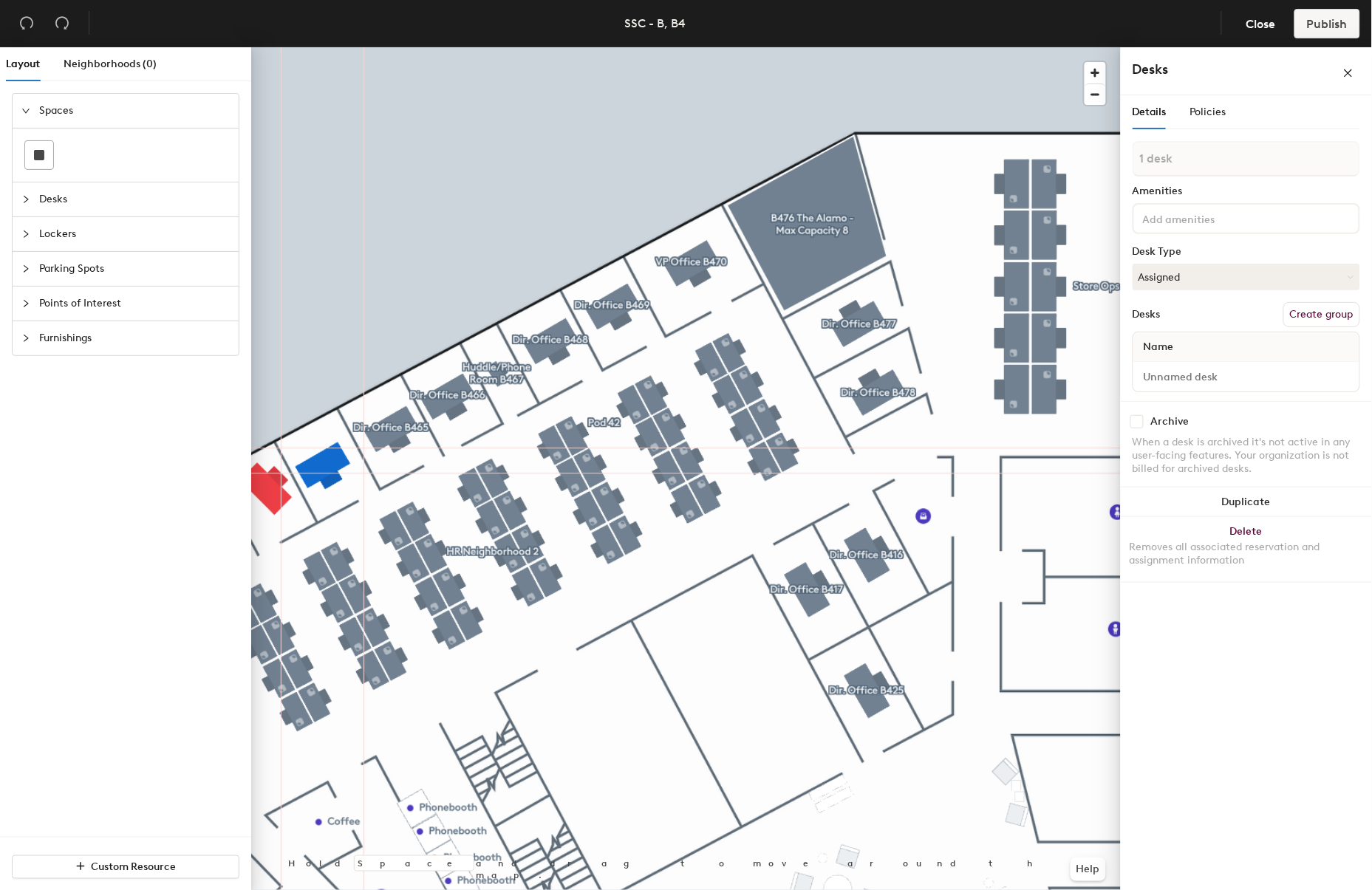
click at [1306, 304] on button "Create group" at bounding box center [1321, 315] width 77 height 25
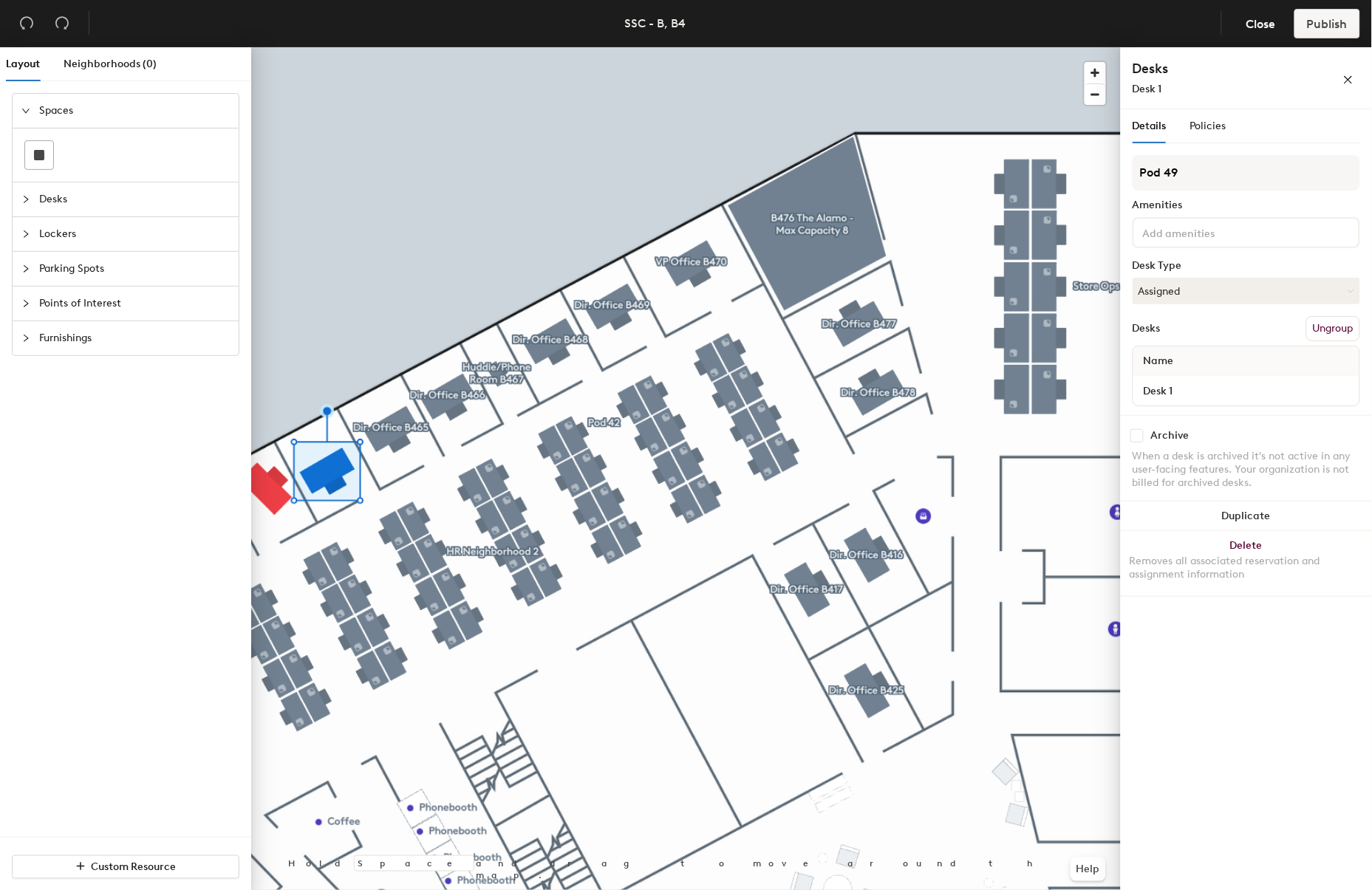
click at [1014, 138] on div "Layout Neighborhoods (0) Spaces Desks Lockers Parking Spots Points of Interest …" at bounding box center [686, 472] width 1372 height 849
click at [1107, 174] on div "Layout Neighborhoods (0) Spaces Desks Lockers Parking Spots Points of Interest …" at bounding box center [686, 472] width 1372 height 849
type input "Dir. Office B464"
drag, startPoint x: 1192, startPoint y: 382, endPoint x: 1153, endPoint y: 385, distance: 39.1
click at [1153, 385] on input "Desk 1" at bounding box center [1246, 391] width 220 height 21
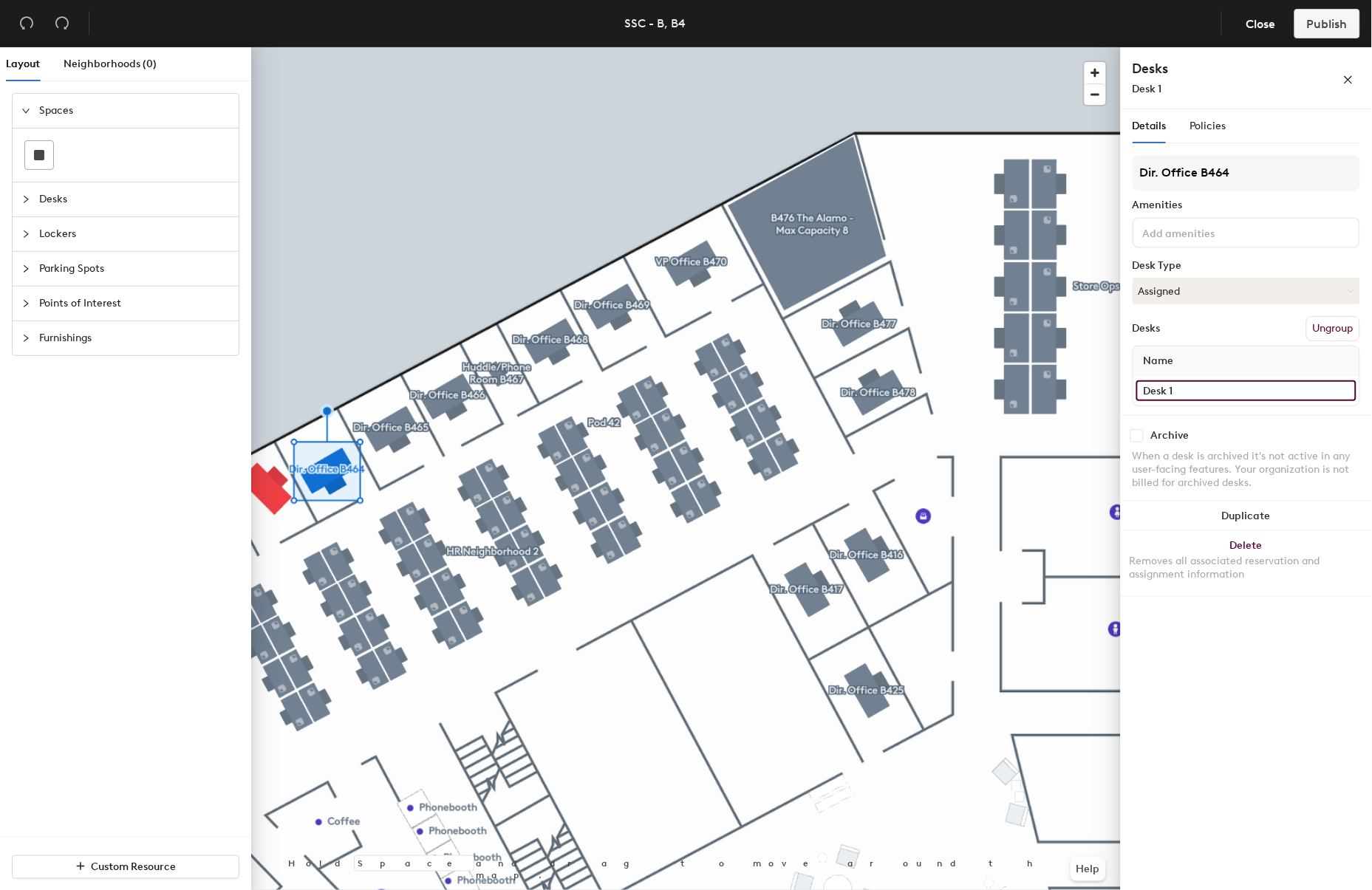
paste input "ir. Office B464"
type input "Dir. Office B464"
click at [1165, 244] on div at bounding box center [1246, 233] width 228 height 31
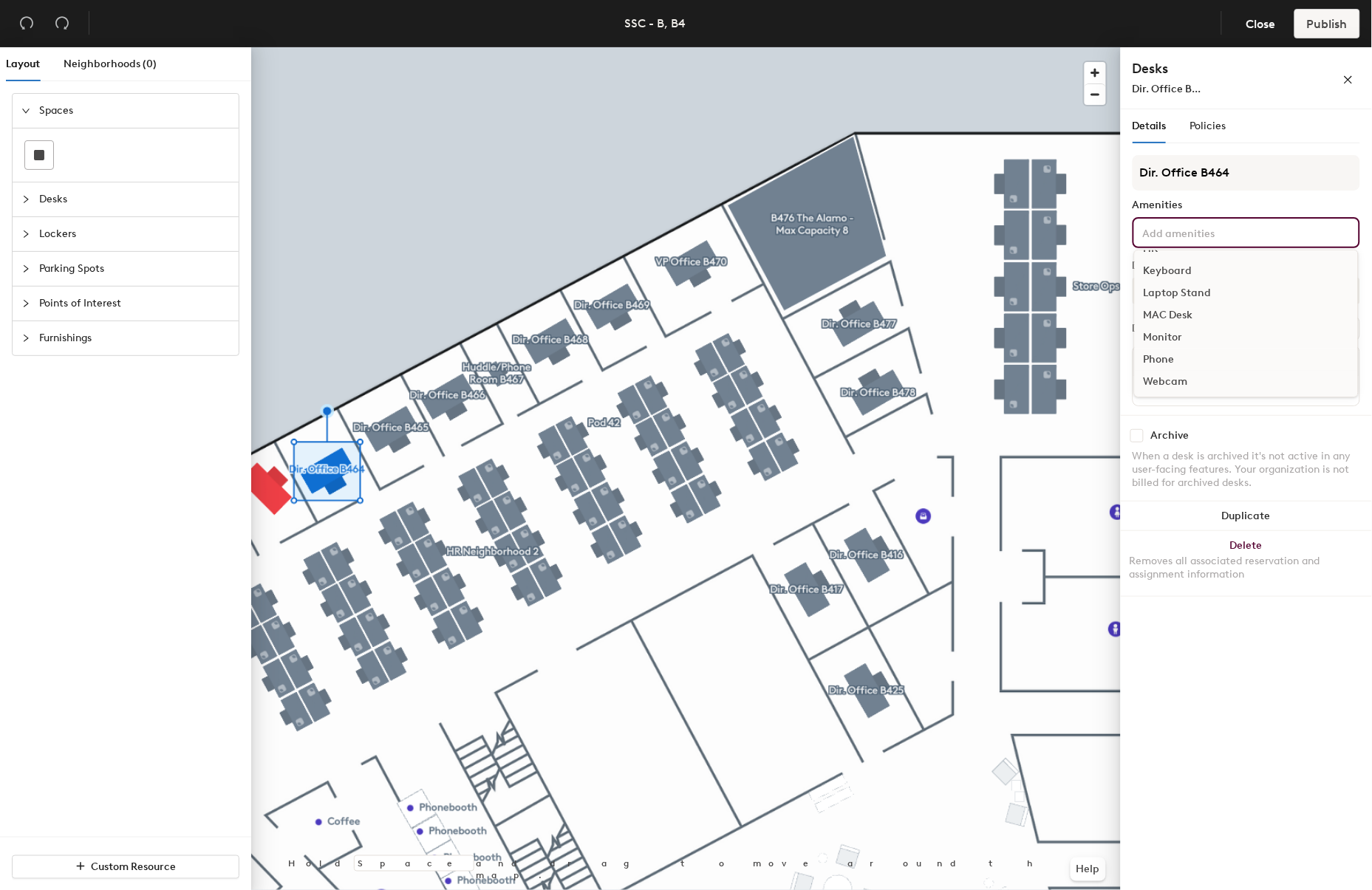
scroll to position [87, 0]
click at [1178, 329] on div "Monitor" at bounding box center [1247, 336] width 223 height 22
click at [1183, 379] on div "Webcam" at bounding box center [1247, 383] width 223 height 22
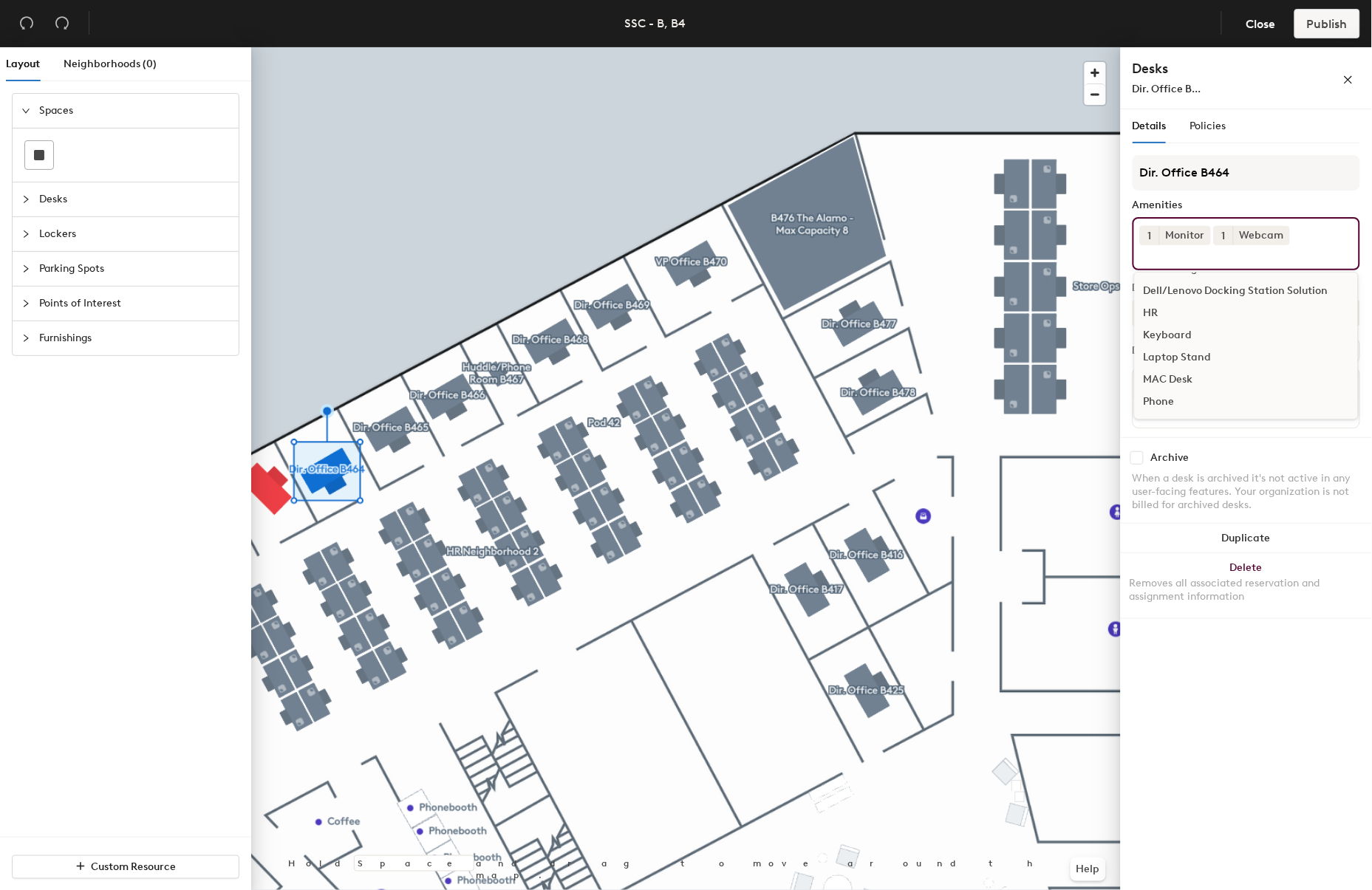
scroll to position [42, 0]
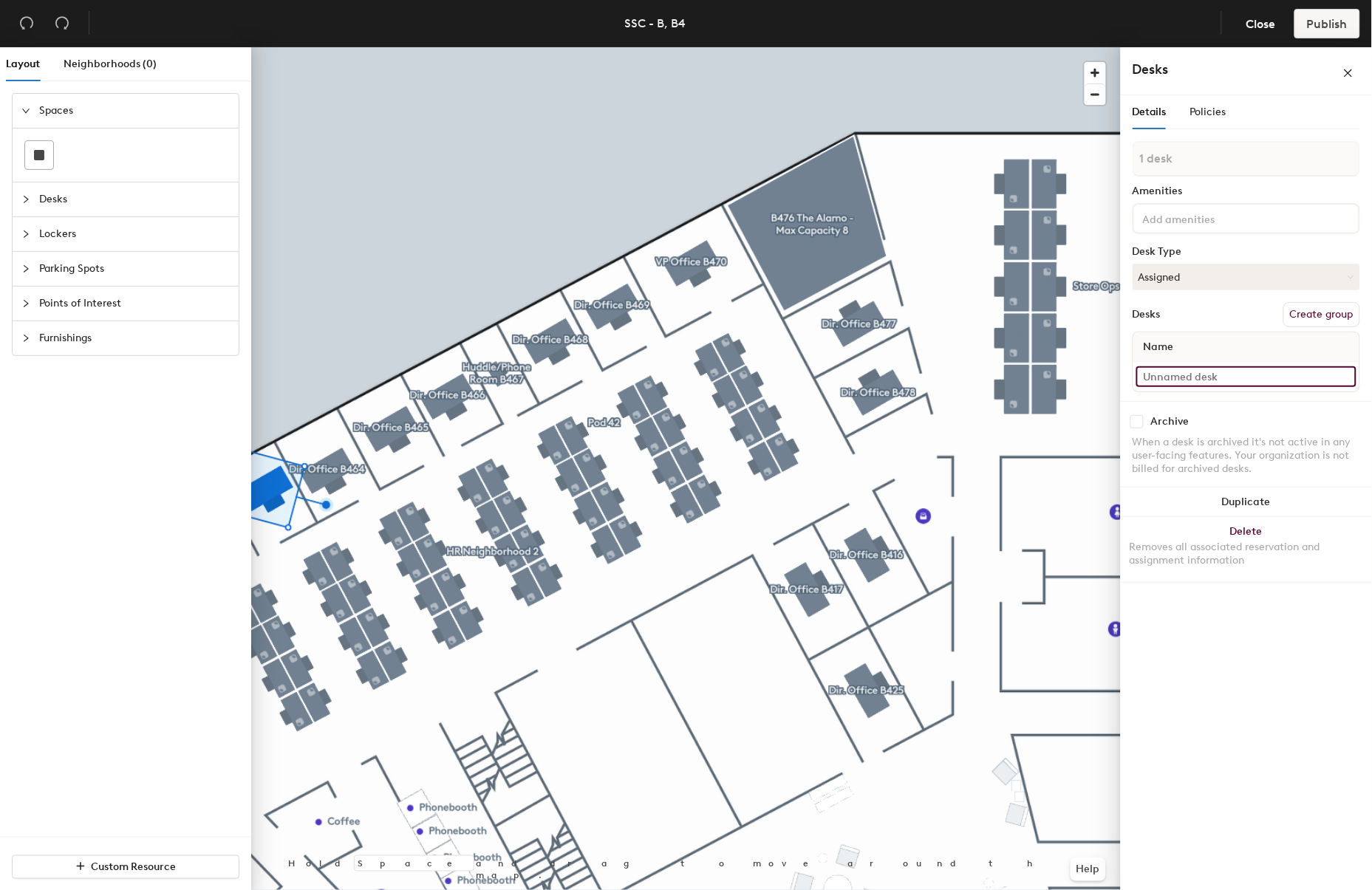
click at [1197, 369] on input at bounding box center [1246, 377] width 220 height 21
paste input "Dir. Office B464"
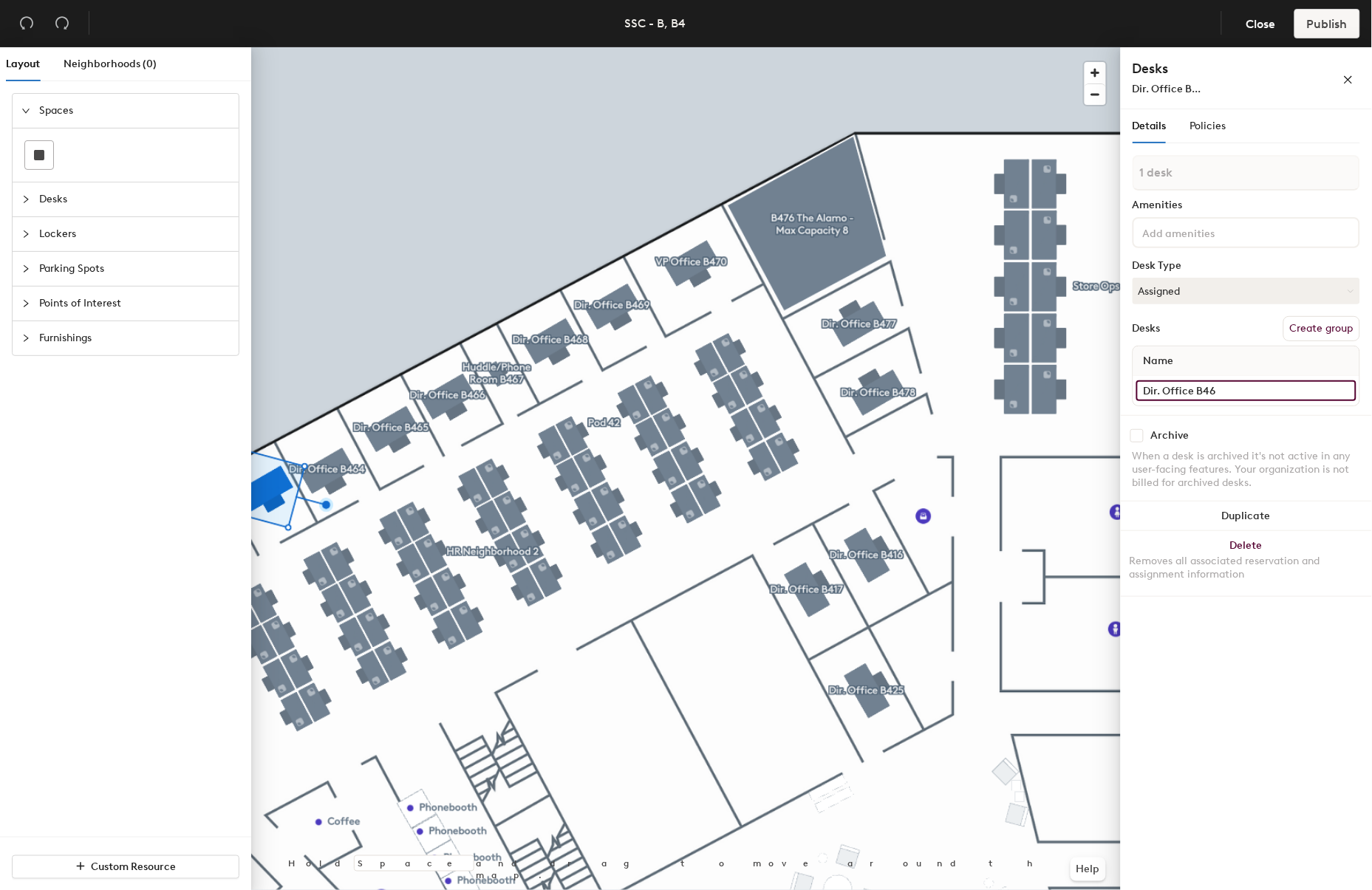
type input "Dir. Office B466"
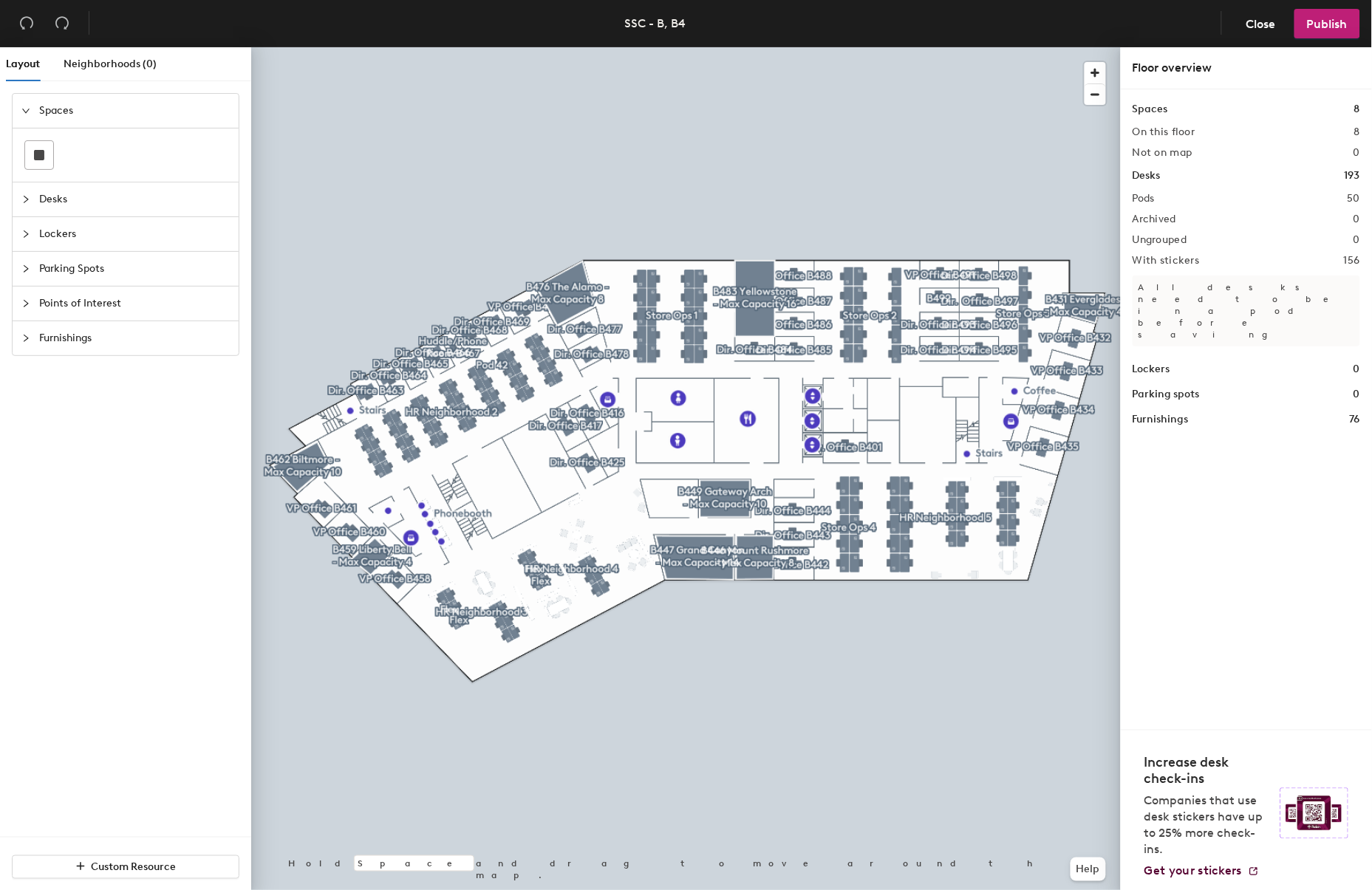
click at [466, 48] on div at bounding box center [686, 48] width 870 height 0
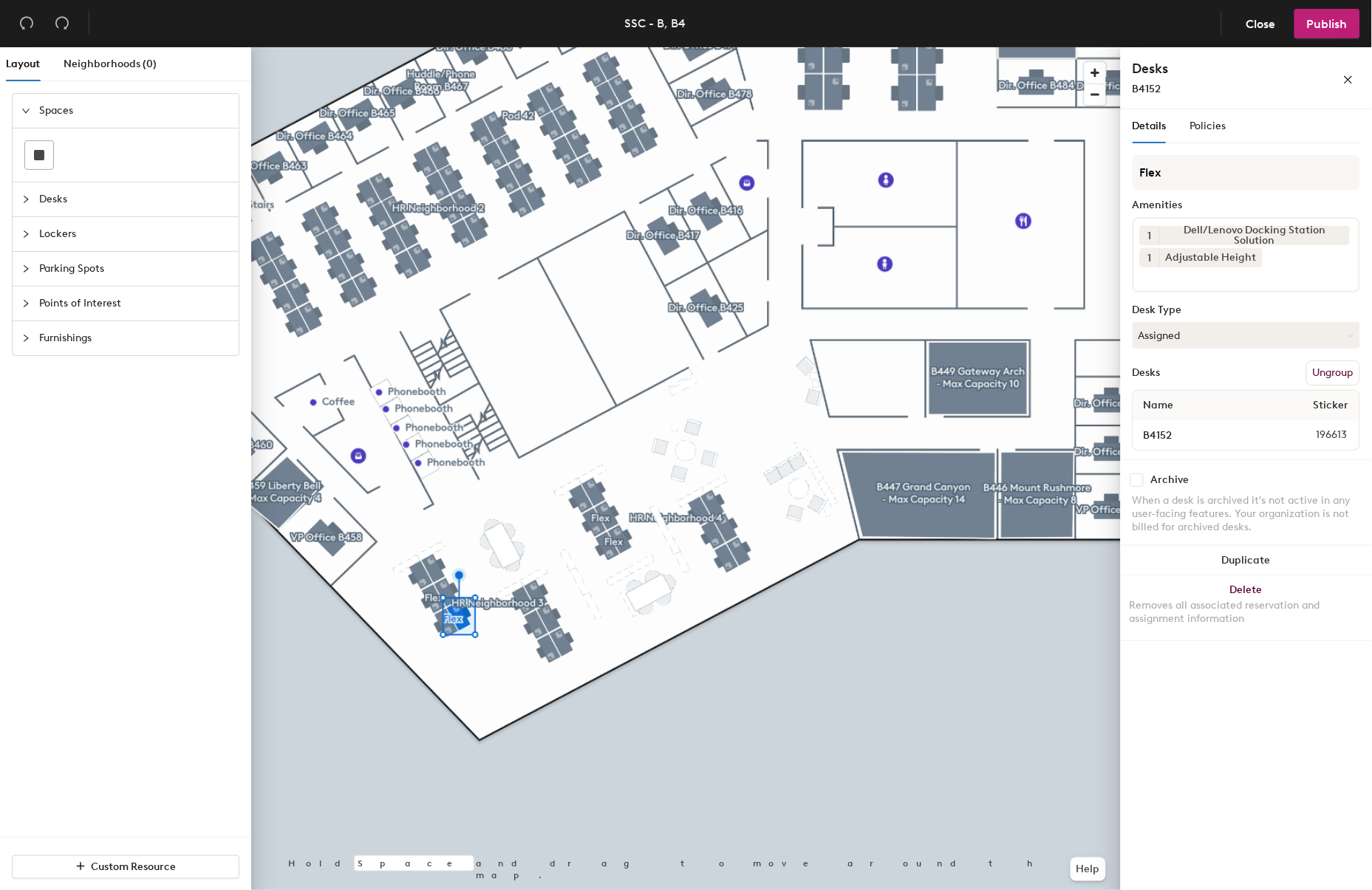
click at [1326, 370] on button "Ungroup" at bounding box center [1333, 373] width 54 height 25
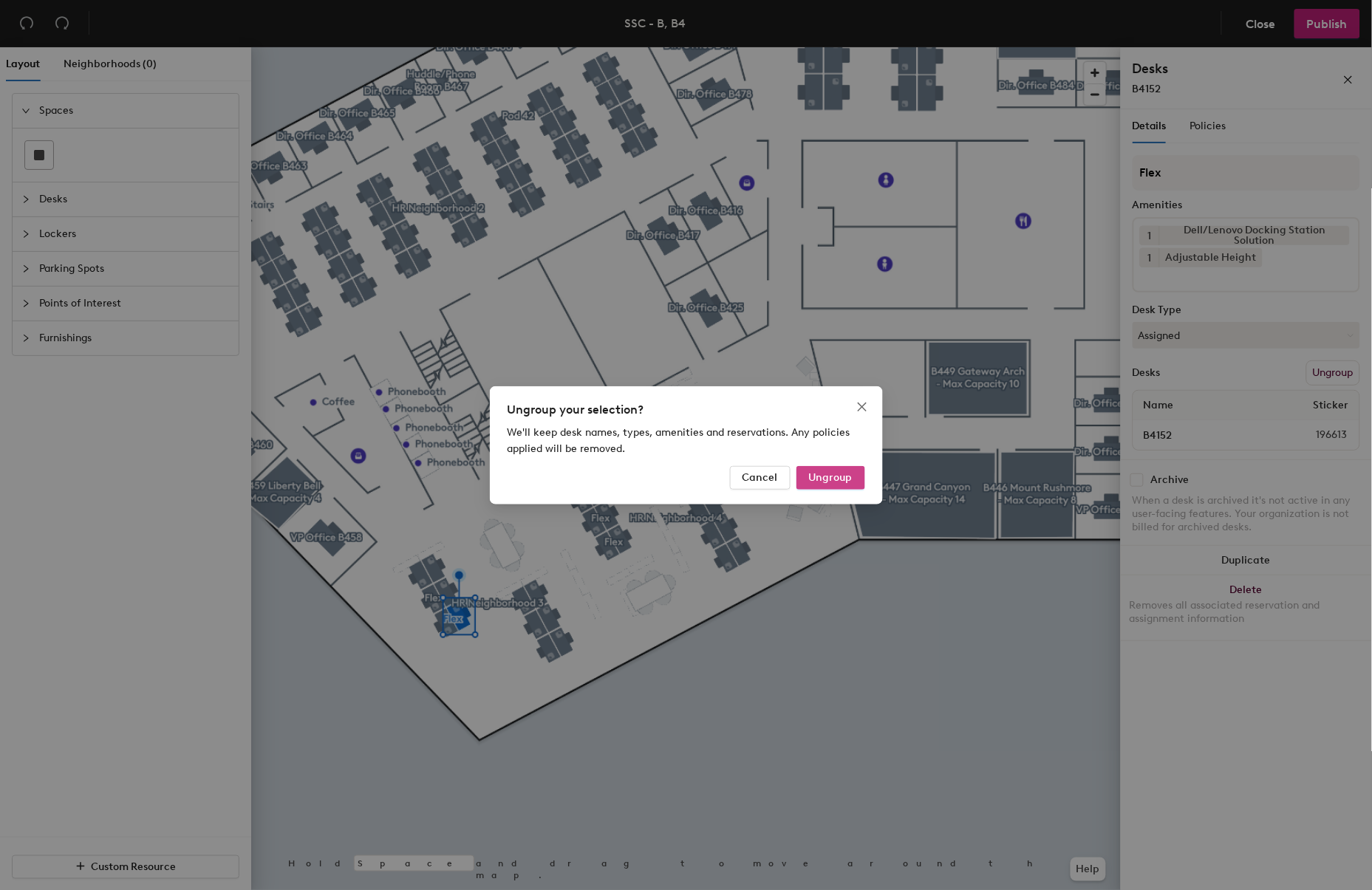
click at [846, 477] on span "Ungroup" at bounding box center [831, 477] width 44 height 12
